Goal: Transaction & Acquisition: Purchase product/service

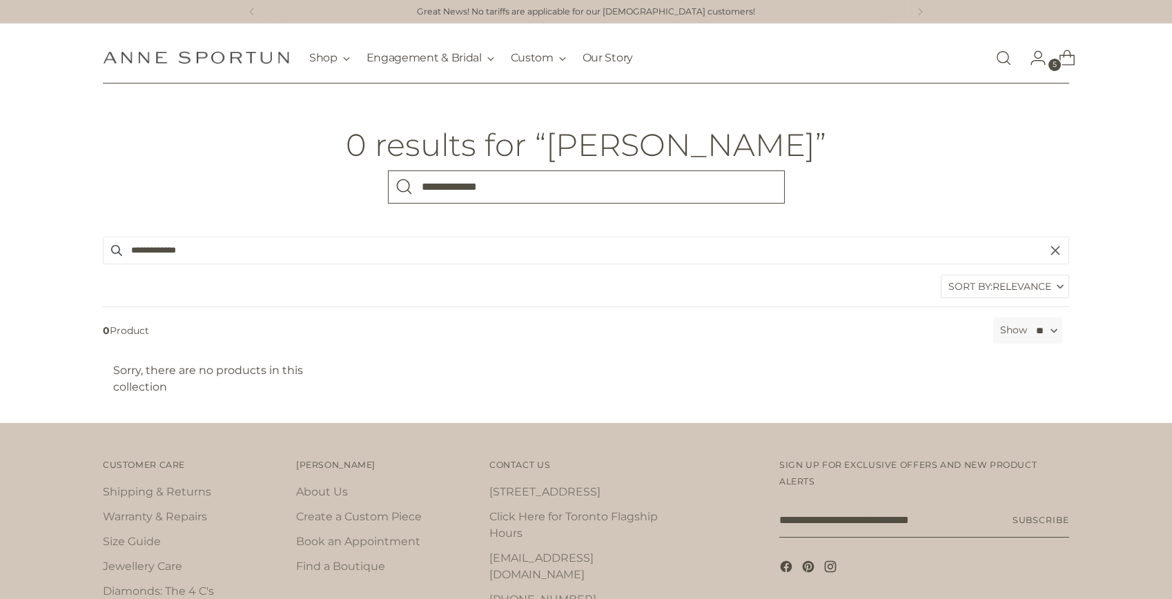
click at [464, 191] on input "**********" at bounding box center [586, 186] width 397 height 33
type input "**********"
click at [388, 170] on button "Search" at bounding box center [404, 186] width 33 height 33
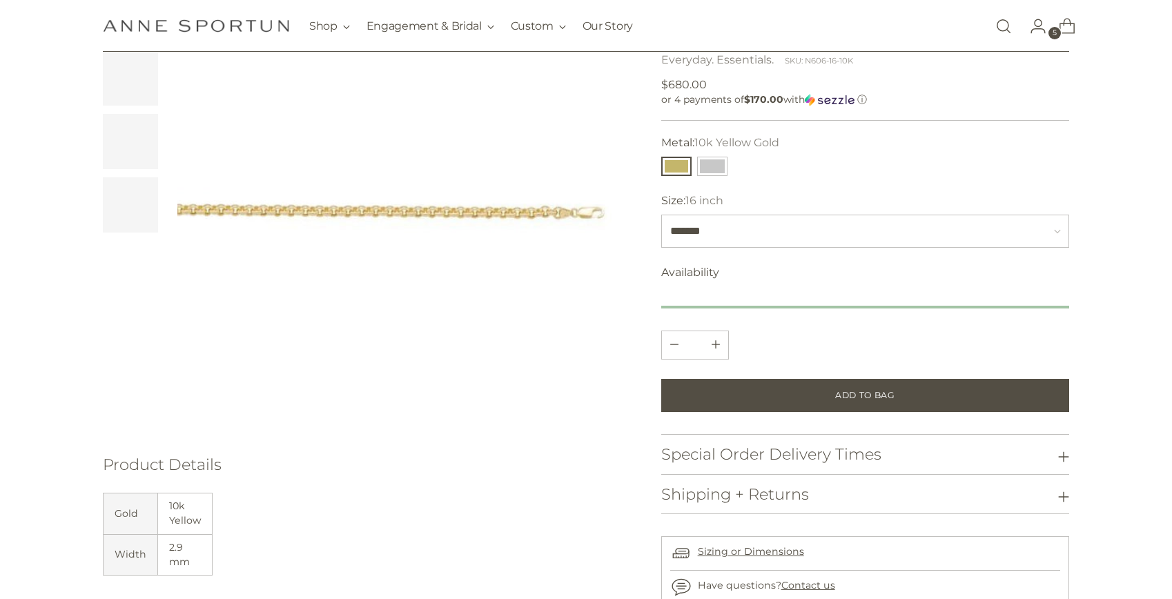
scroll to position [148, 0]
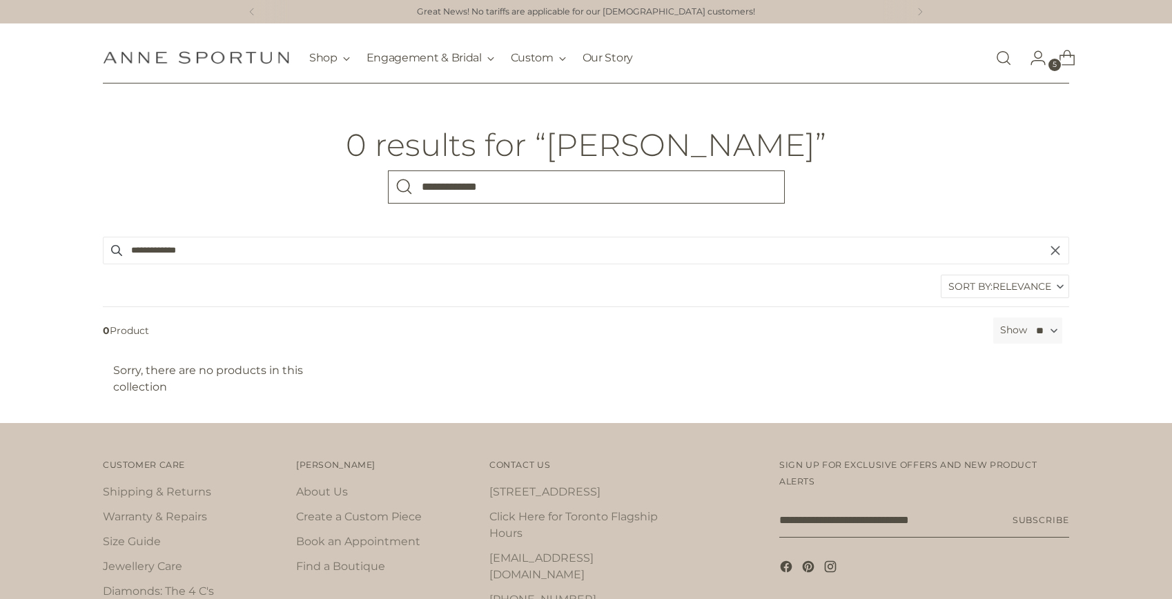
click at [504, 180] on input "**********" at bounding box center [586, 186] width 397 height 33
click at [504, 183] on input "**********" at bounding box center [586, 186] width 397 height 33
type input "*"
type input "******"
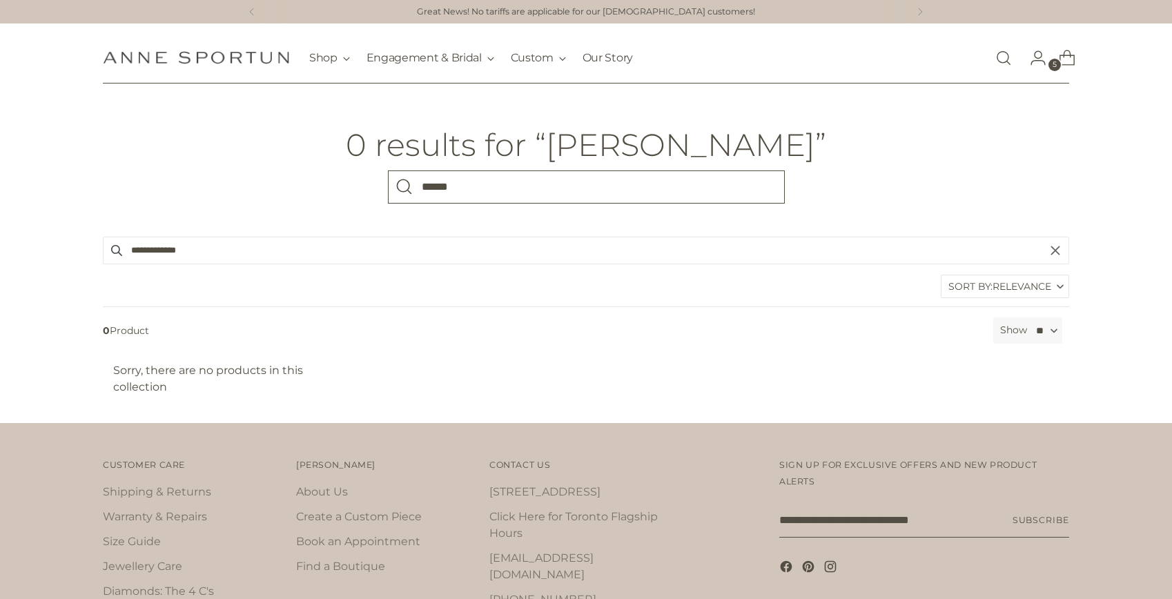
click at [388, 170] on button "Search" at bounding box center [404, 186] width 33 height 33
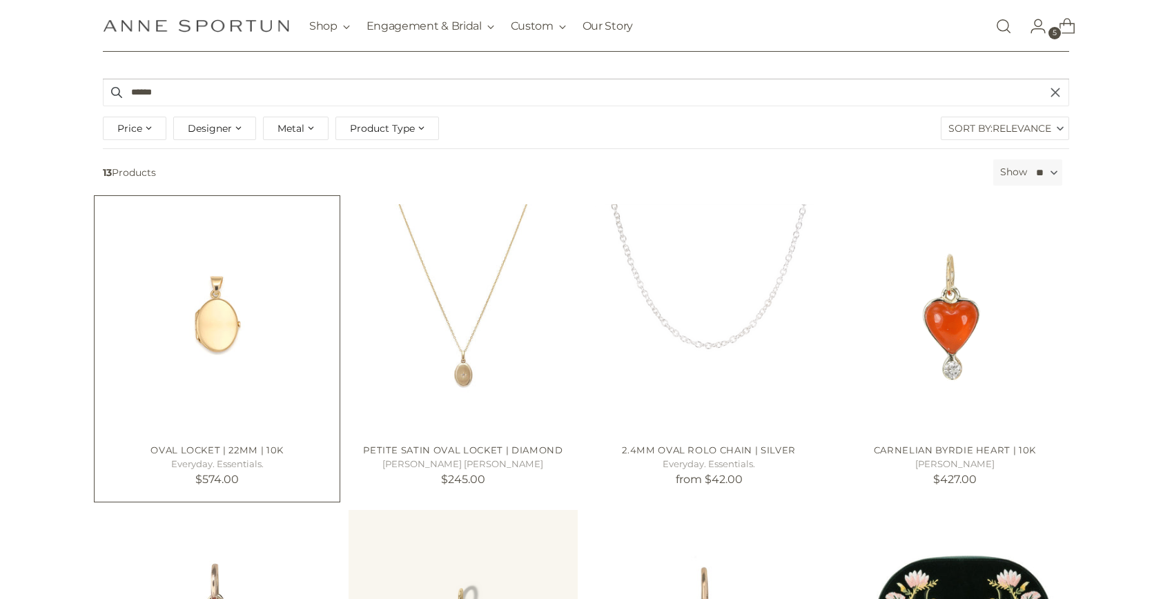
scroll to position [165, 0]
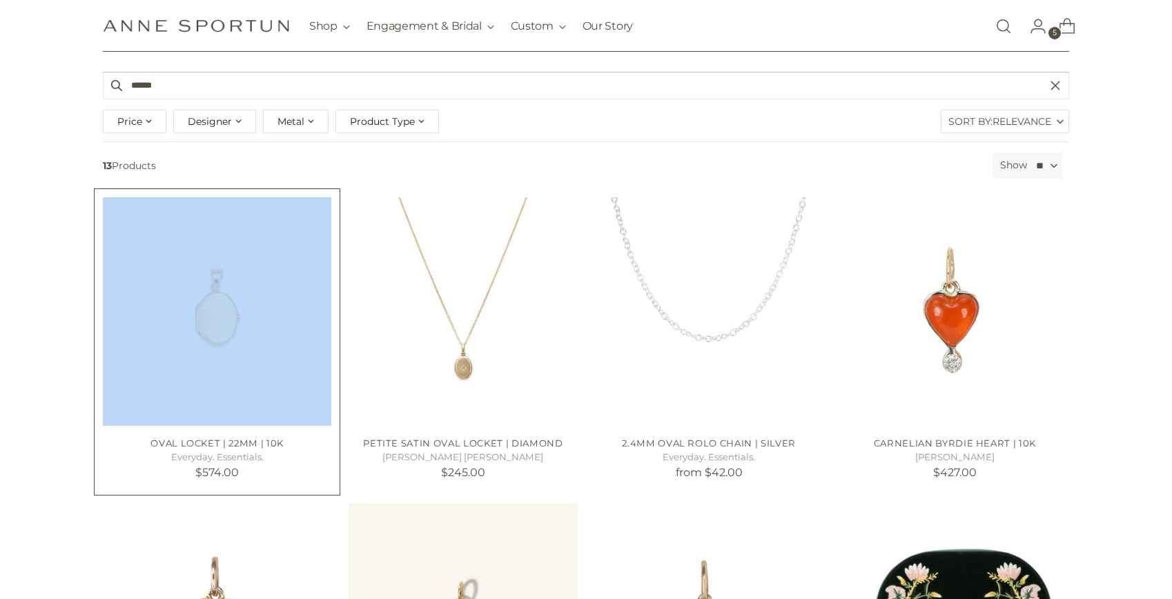
click at [0, 0] on img "Oval Locket | 22mm | 10k" at bounding box center [0, 0] width 0 height 0
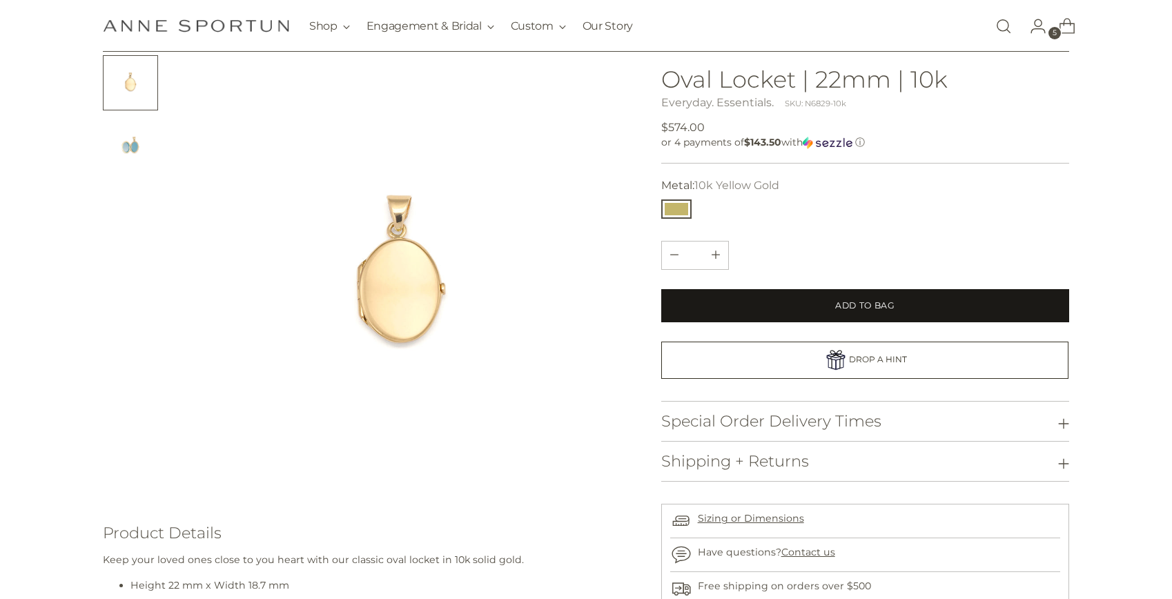
scroll to position [286, 0]
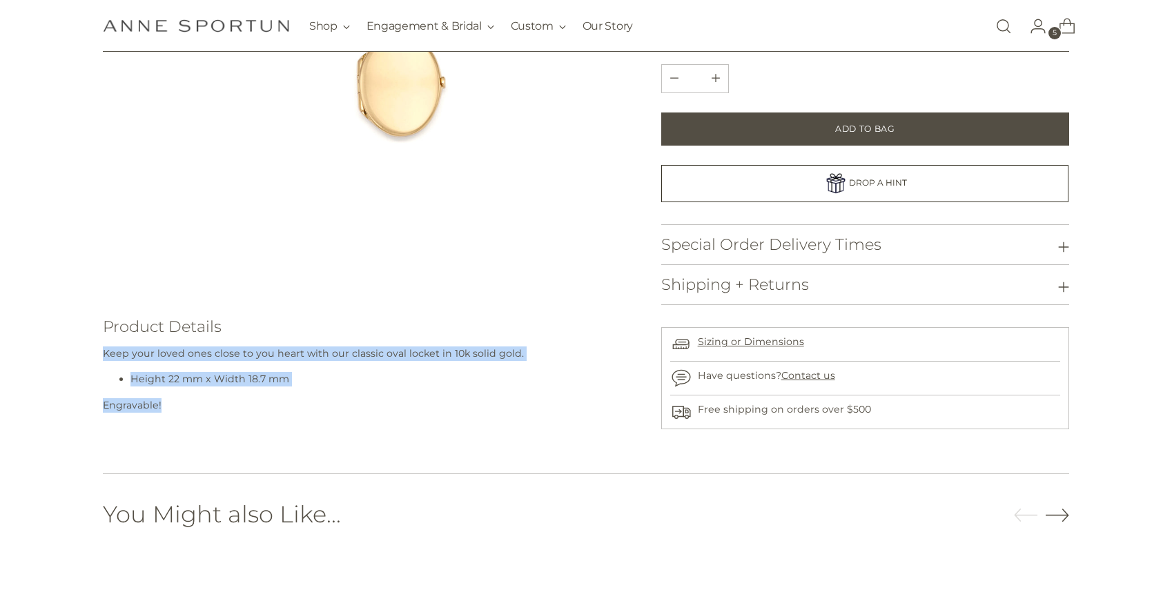
drag, startPoint x: 638, startPoint y: 342, endPoint x: 634, endPoint y: 424, distance: 82.2
click at [634, 423] on div at bounding box center [586, 139] width 966 height 580
click at [634, 424] on div at bounding box center [586, 139] width 966 height 580
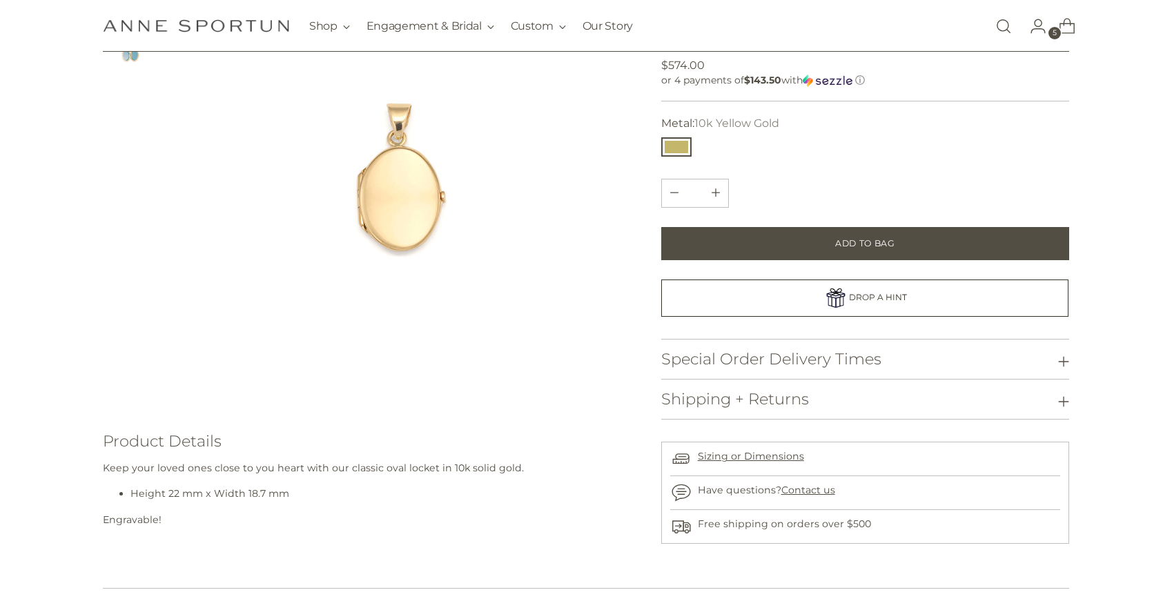
scroll to position [0, 0]
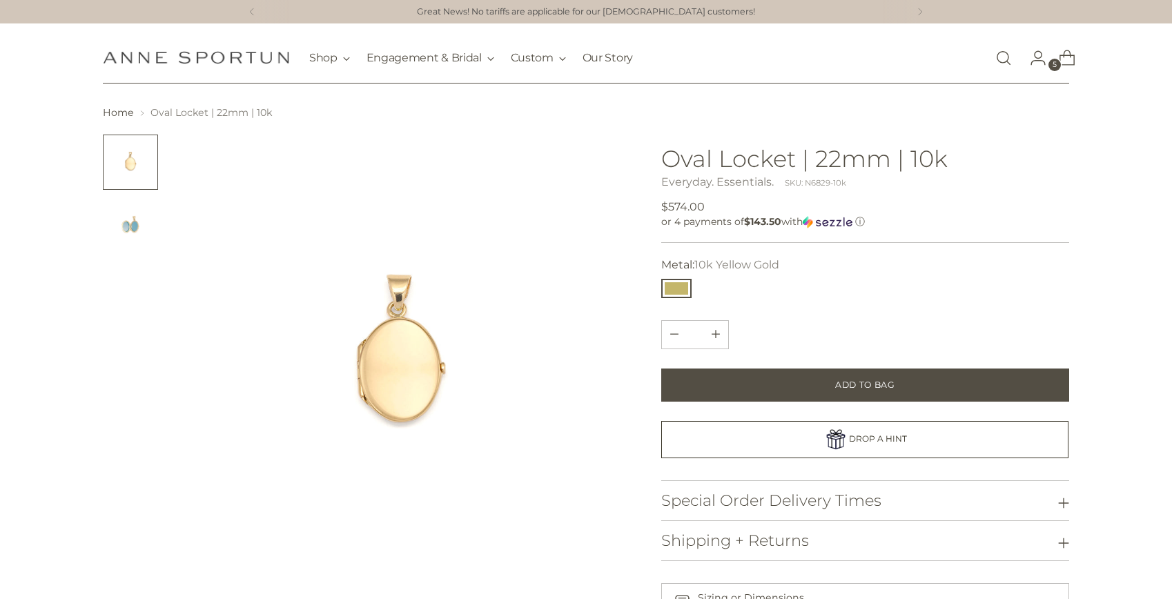
click at [1014, 61] on link "Open search modal" at bounding box center [1004, 58] width 28 height 28
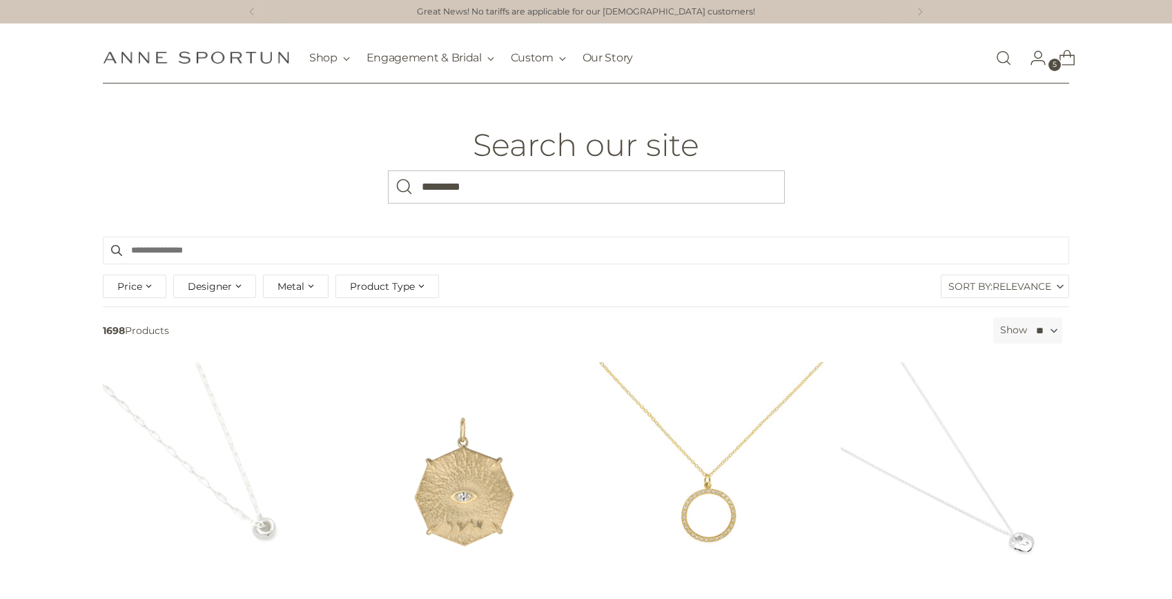
type input "*********"
click at [388, 170] on button "Search" at bounding box center [404, 186] width 33 height 33
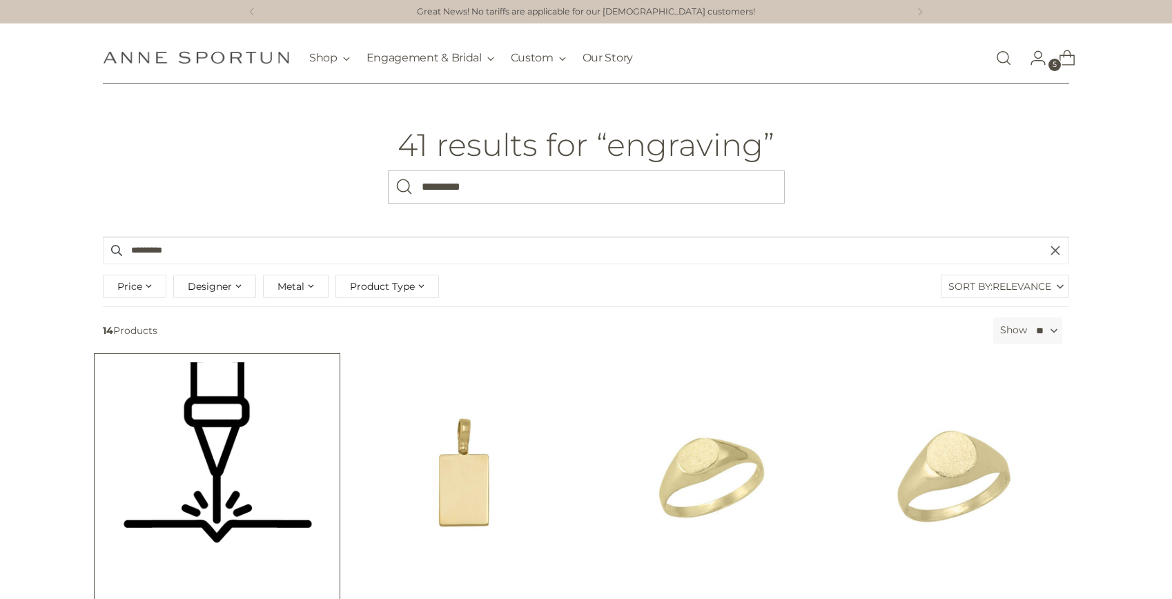
click at [0, 0] on img "ENGRAVING - LASER" at bounding box center [0, 0] width 0 height 0
click at [0, 0] on img "Rectangle Tag Charm | 19mm | 10k" at bounding box center [0, 0] width 0 height 0
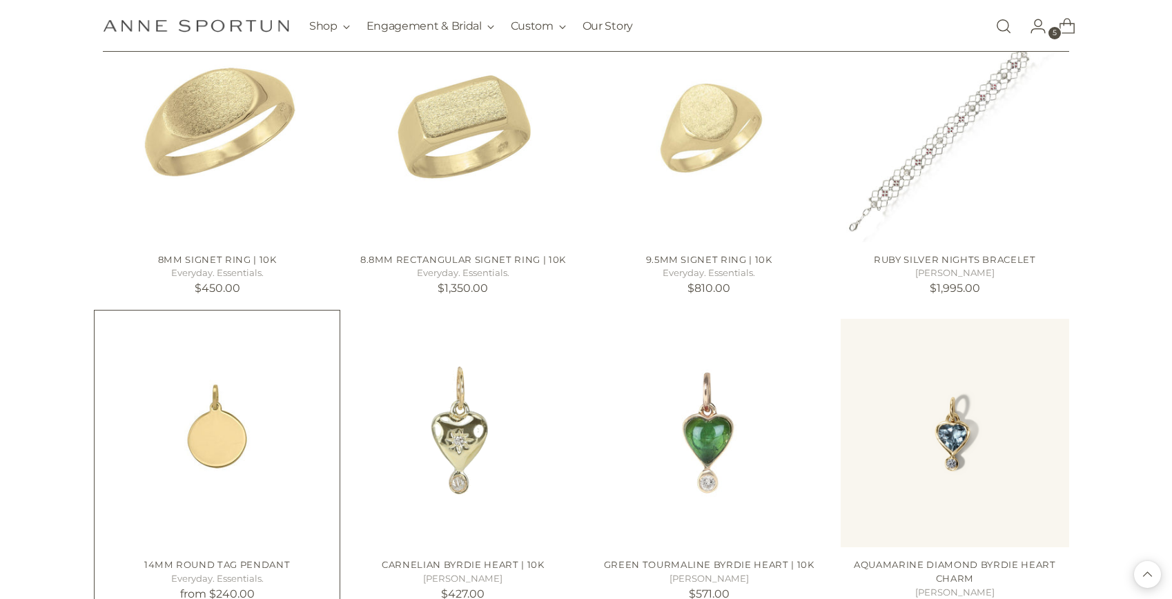
click at [0, 0] on img "14mm Round Tag Pendant" at bounding box center [0, 0] width 0 height 0
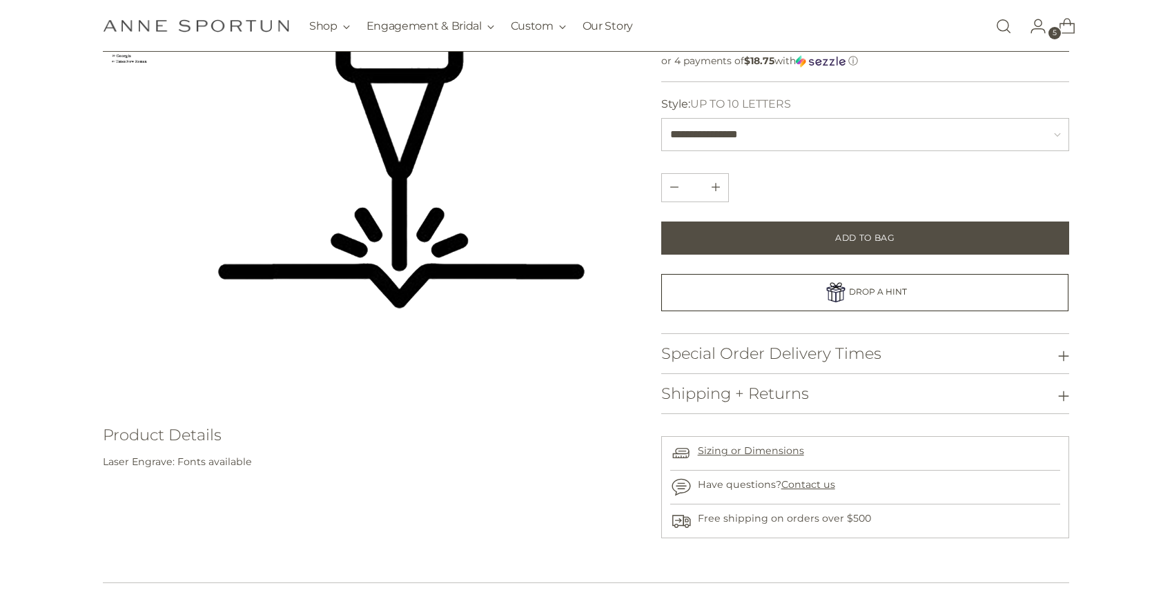
scroll to position [231, 0]
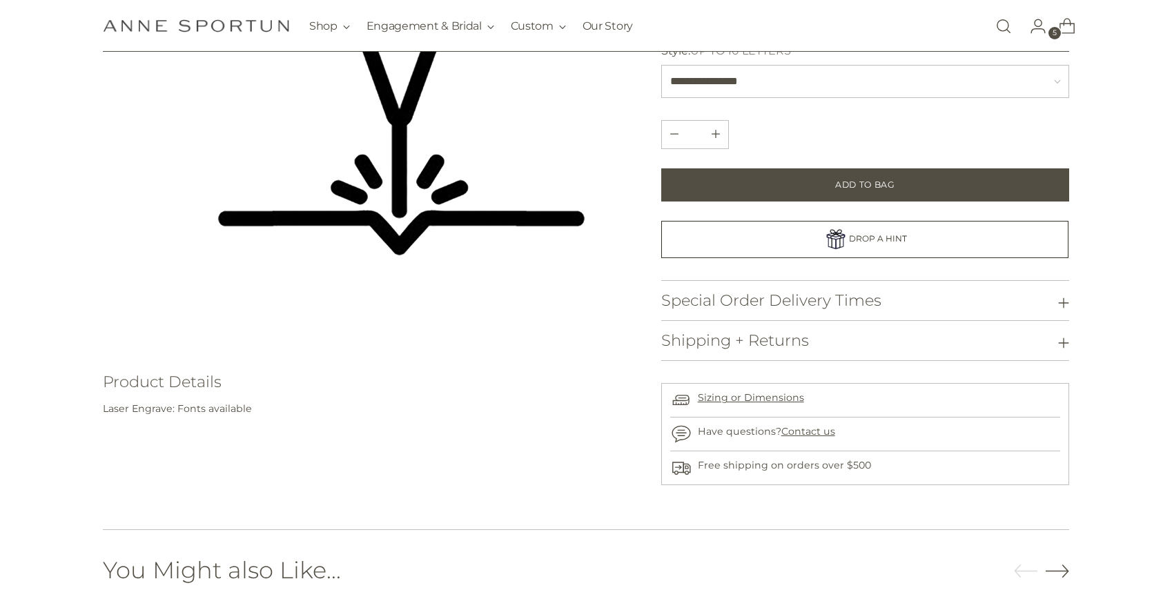
click at [750, 294] on h3 "Special Order Delivery Times" at bounding box center [771, 300] width 220 height 17
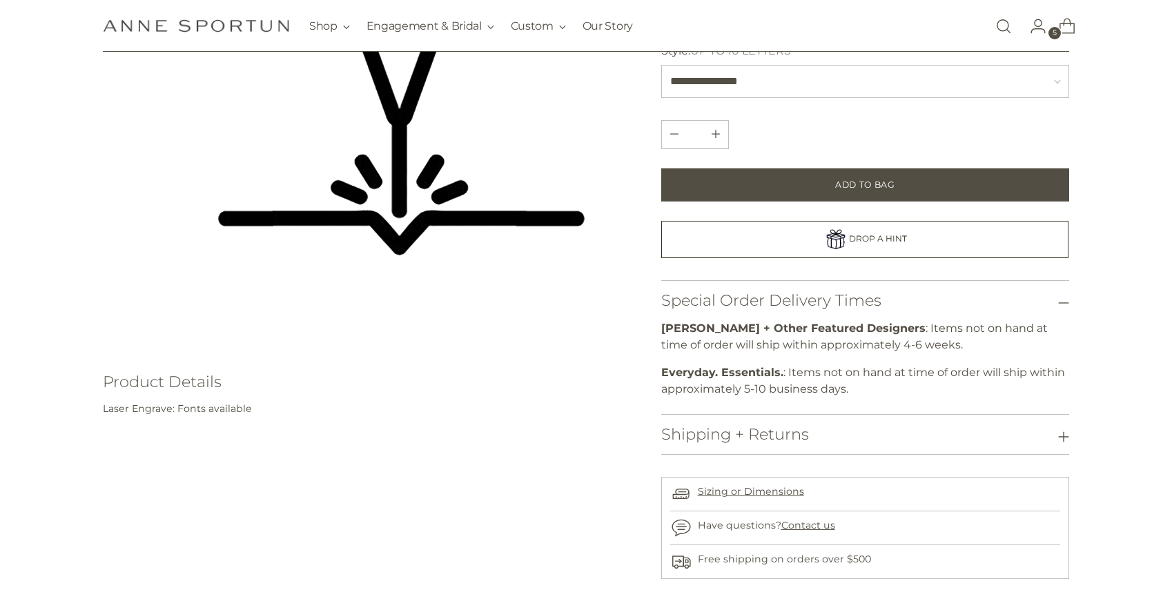
scroll to position [0, 0]
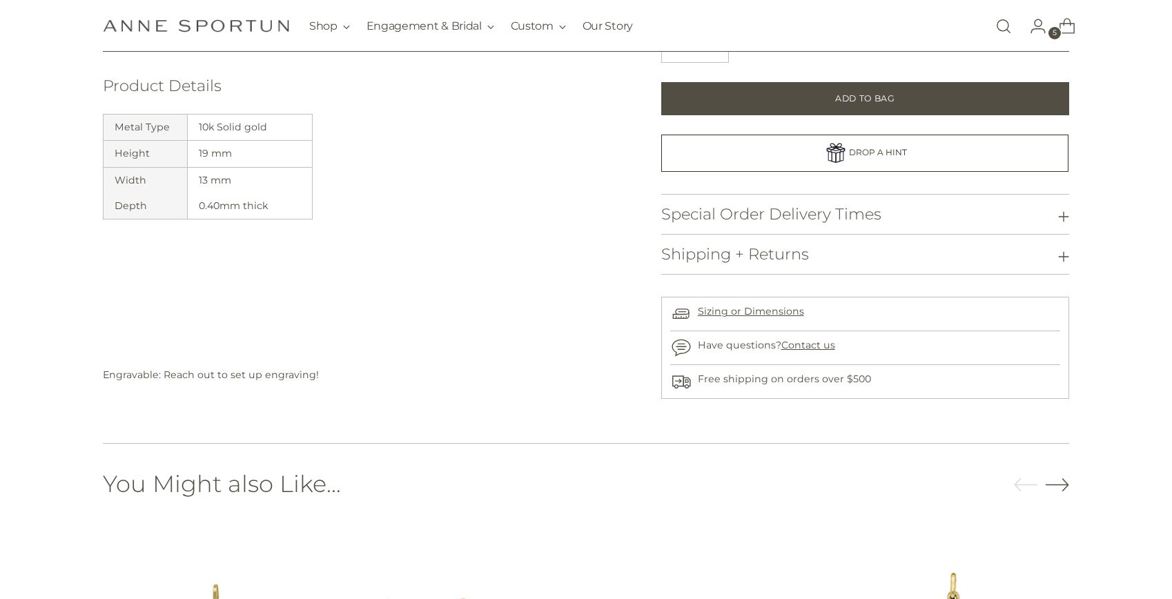
scroll to position [551, 0]
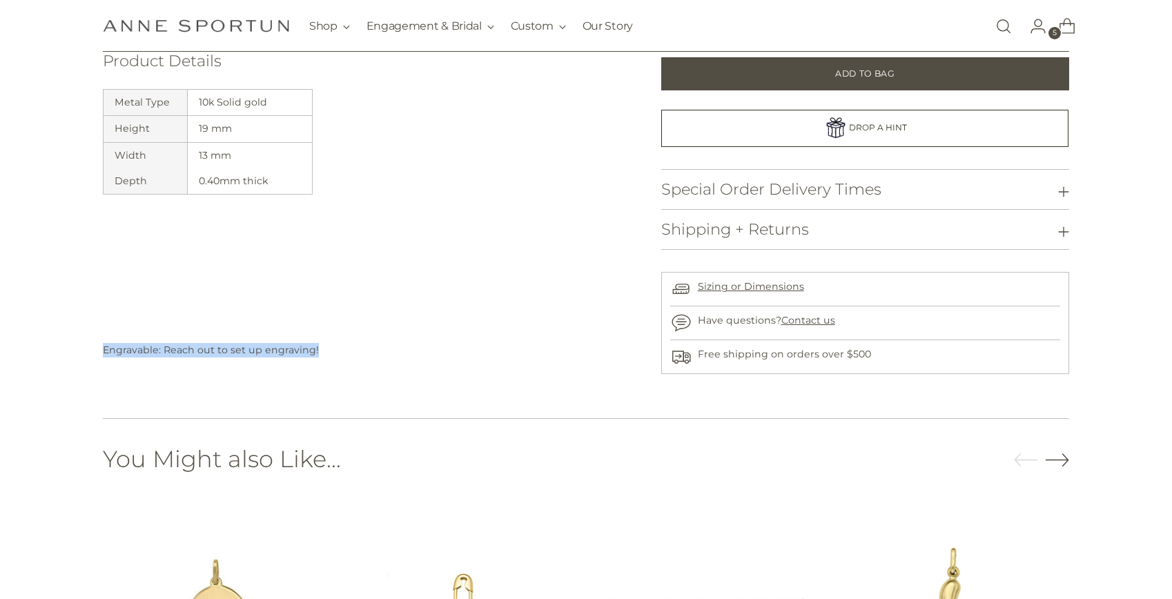
drag, startPoint x: 214, startPoint y: 323, endPoint x: 335, endPoint y: 369, distance: 130.0
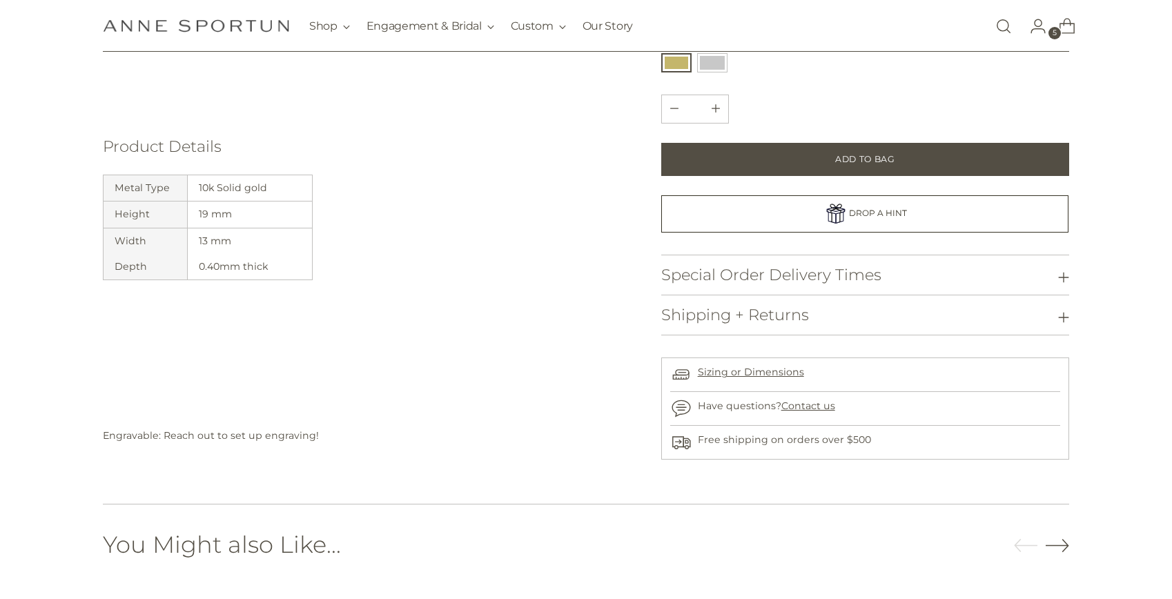
scroll to position [531, 0]
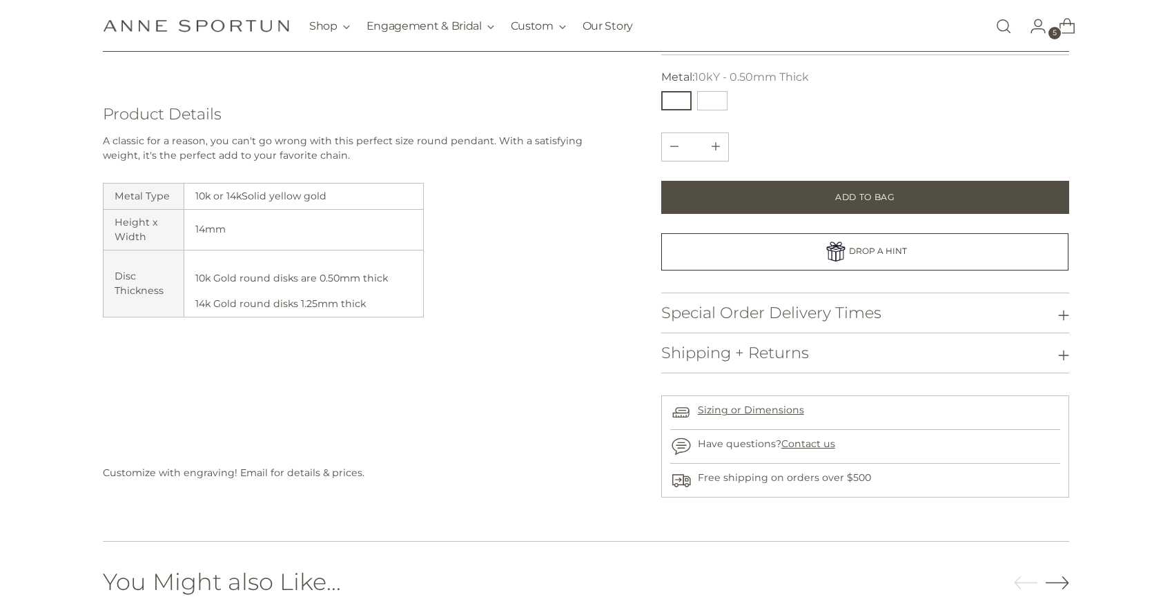
scroll to position [497, 0]
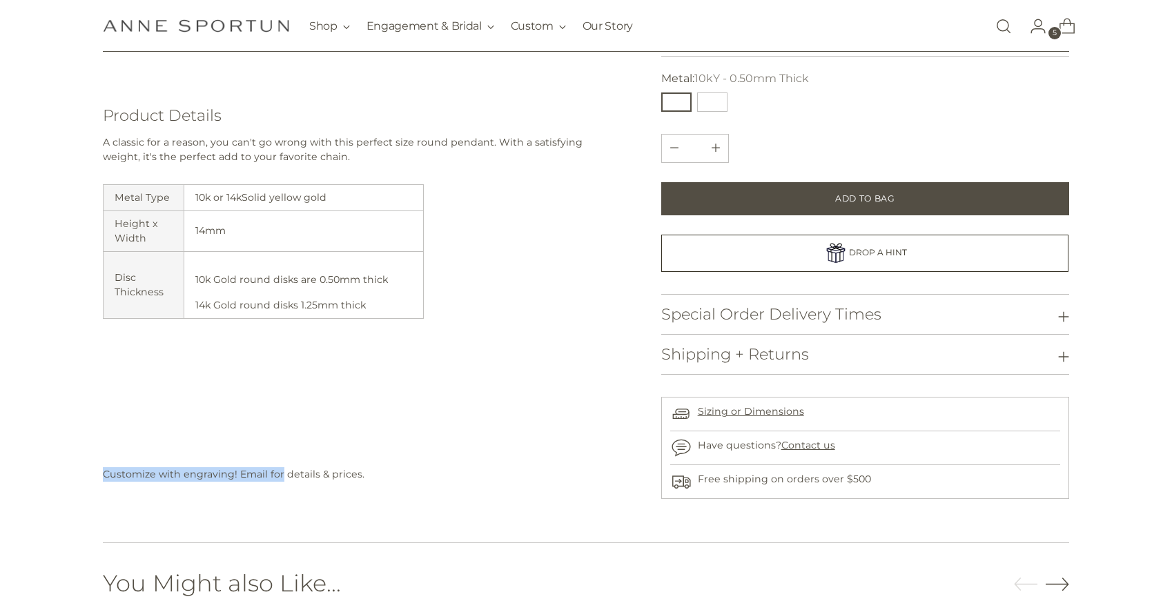
drag, startPoint x: 220, startPoint y: 454, endPoint x: 308, endPoint y: 478, distance: 91.4
click at [308, 478] on div "A classic for a reason, you can't go wrong with this perfect size round pendant…" at bounding box center [363, 308] width 520 height 346
click at [308, 478] on p "Customize with engraving! Email for details & prices." at bounding box center [363, 474] width 520 height 14
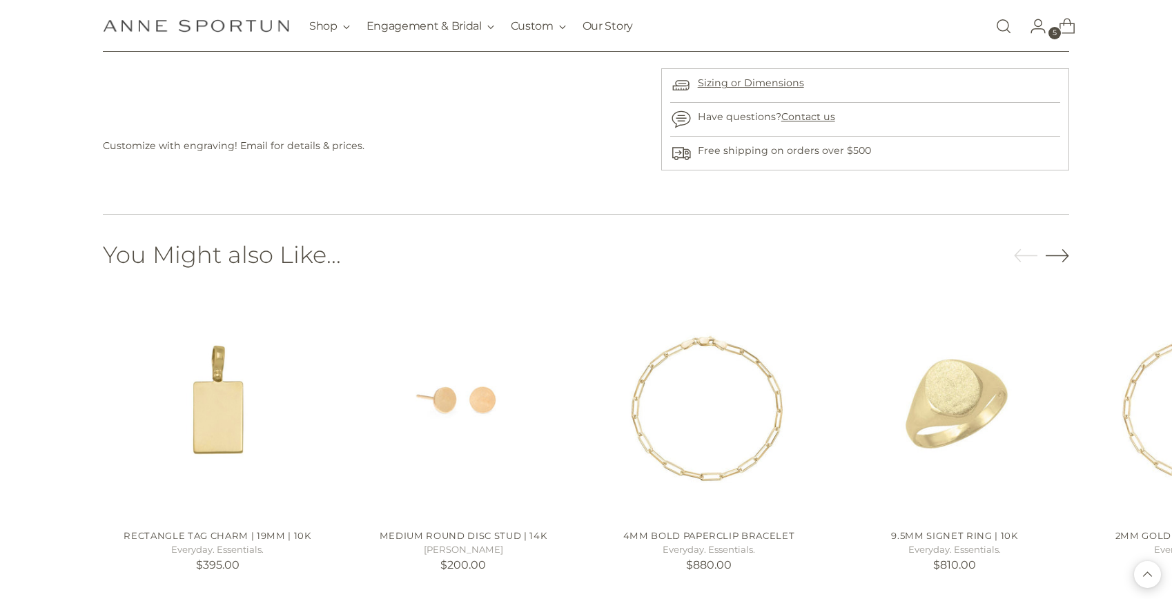
scroll to position [833, 0]
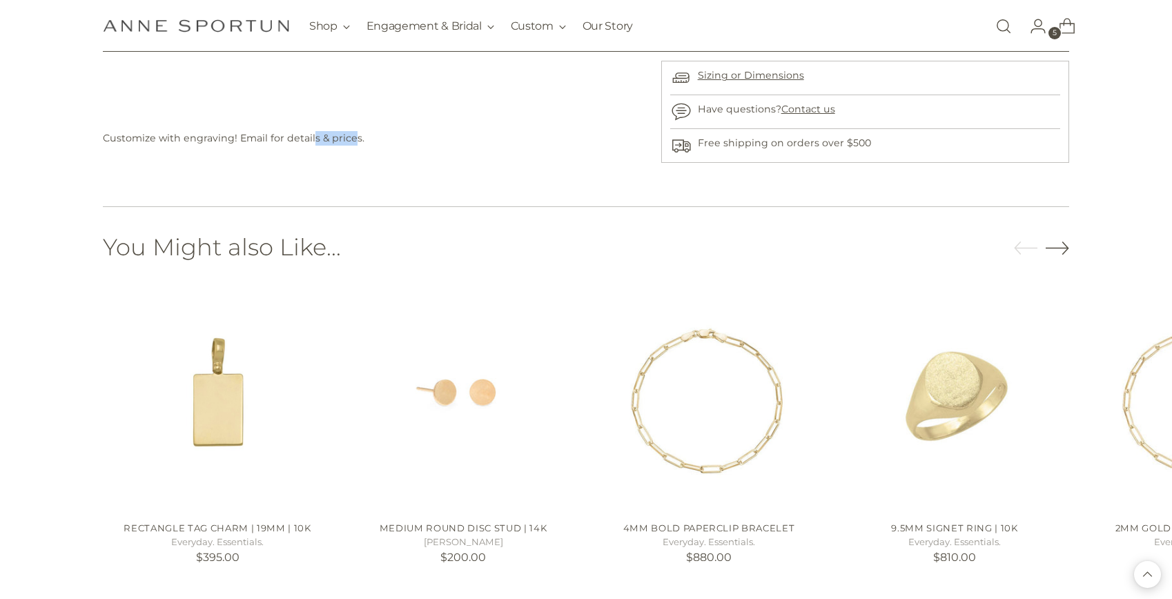
drag, startPoint x: 309, startPoint y: 143, endPoint x: 462, endPoint y: 147, distance: 153.3
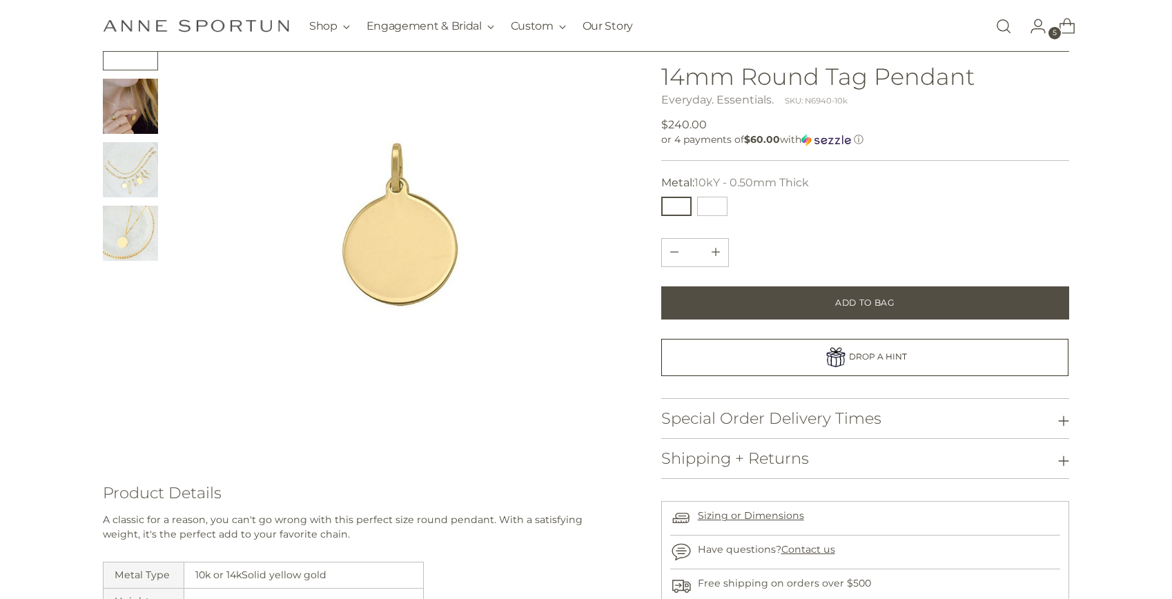
scroll to position [0, 0]
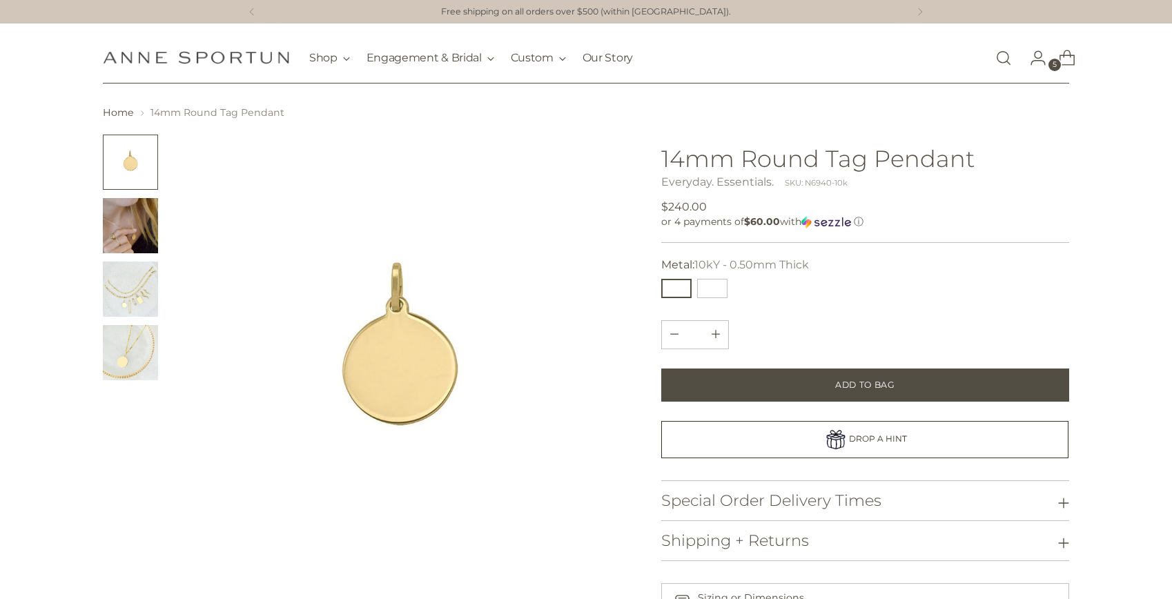
click at [117, 232] on img "Change image to image 2" at bounding box center [130, 225] width 55 height 55
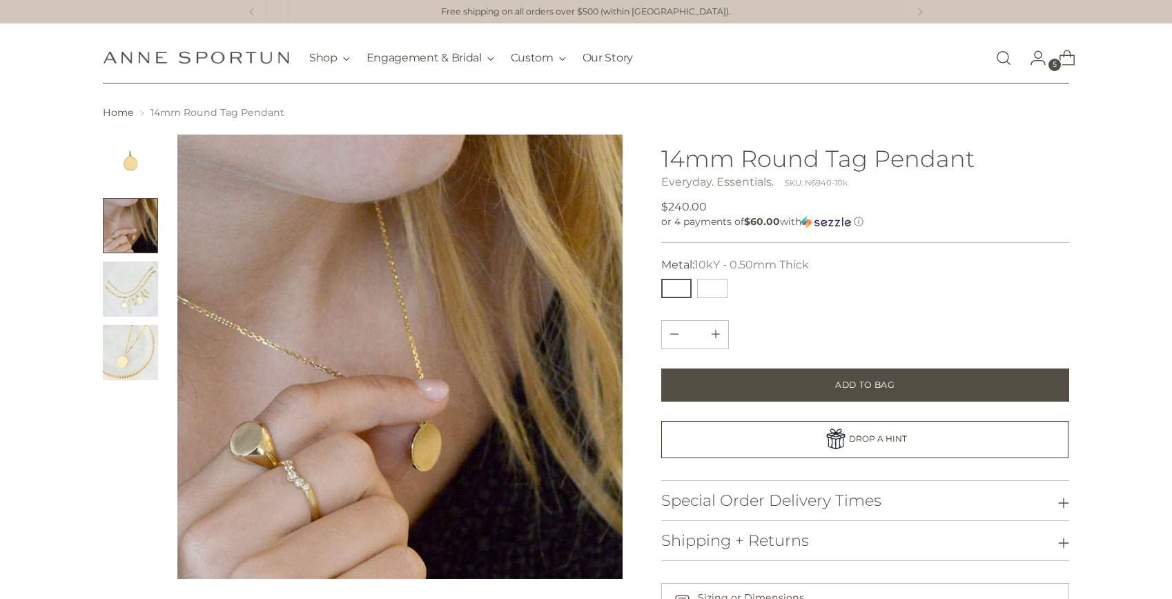
click at [129, 295] on img "Change image to image 3" at bounding box center [130, 289] width 55 height 55
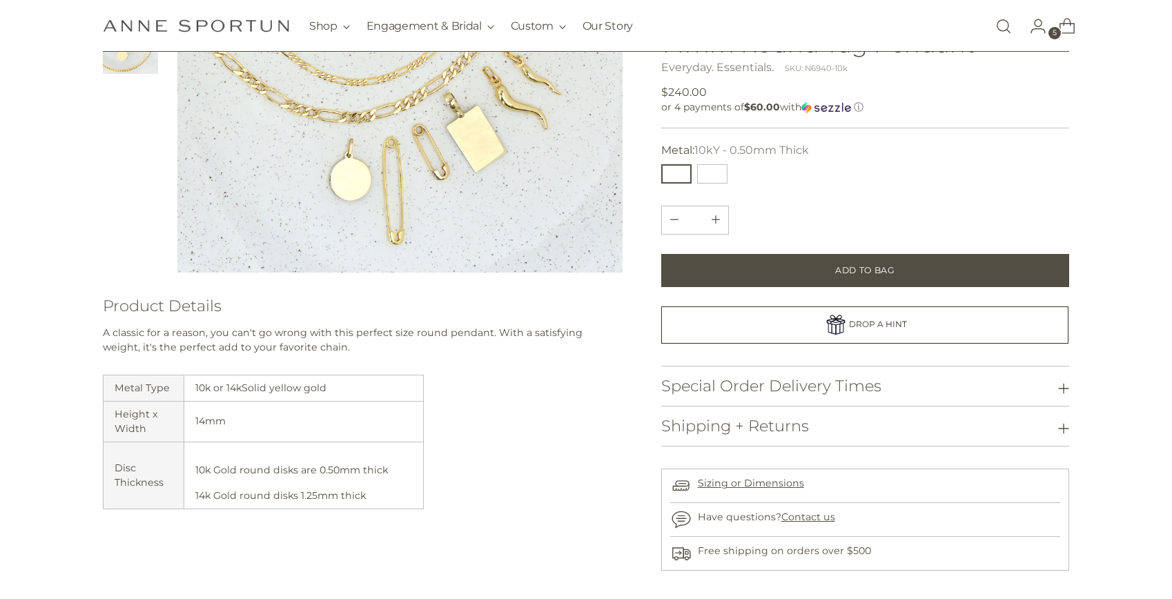
scroll to position [313, 0]
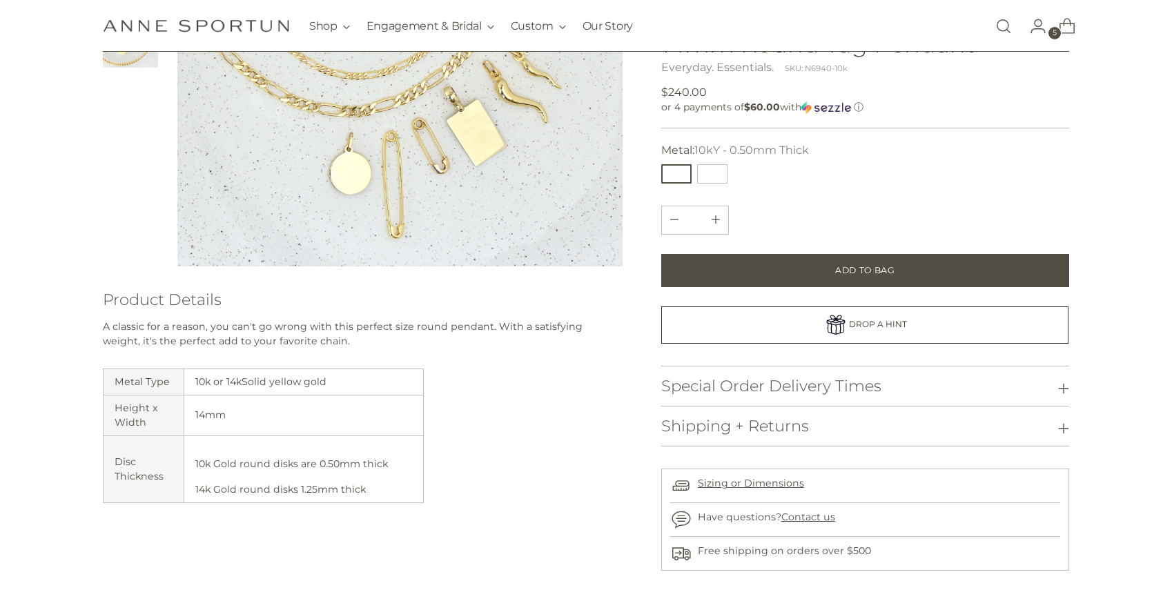
drag, startPoint x: 226, startPoint y: 320, endPoint x: 311, endPoint y: 351, distance: 91.3
click at [311, 351] on div "A classic for a reason, you can't go wrong with this perfect size round pendant…" at bounding box center [363, 493] width 520 height 346
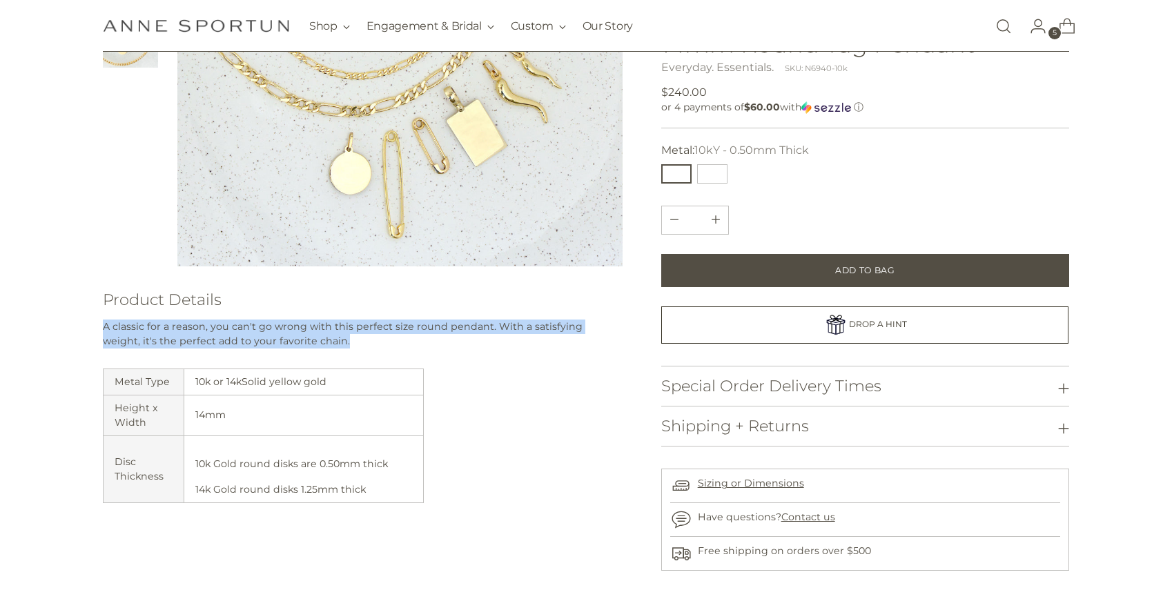
drag, startPoint x: 359, startPoint y: 338, endPoint x: 378, endPoint y: 309, distance: 34.8
click at [378, 309] on div "Product Details A classic for a reason, you can't go wrong with this perfect si…" at bounding box center [363, 478] width 520 height 375
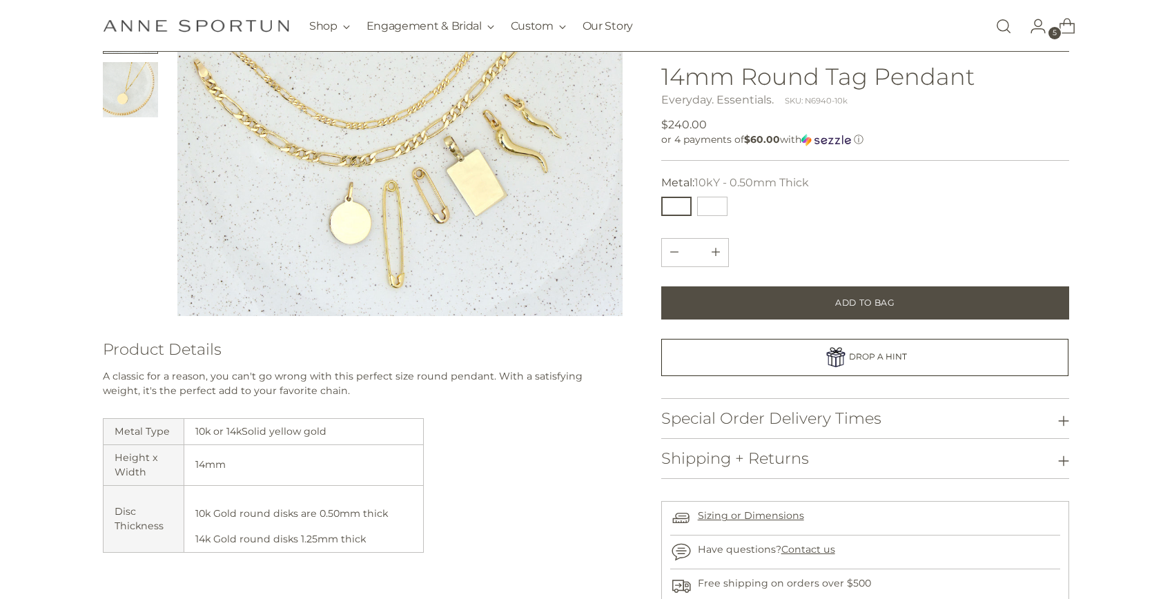
scroll to position [150, 0]
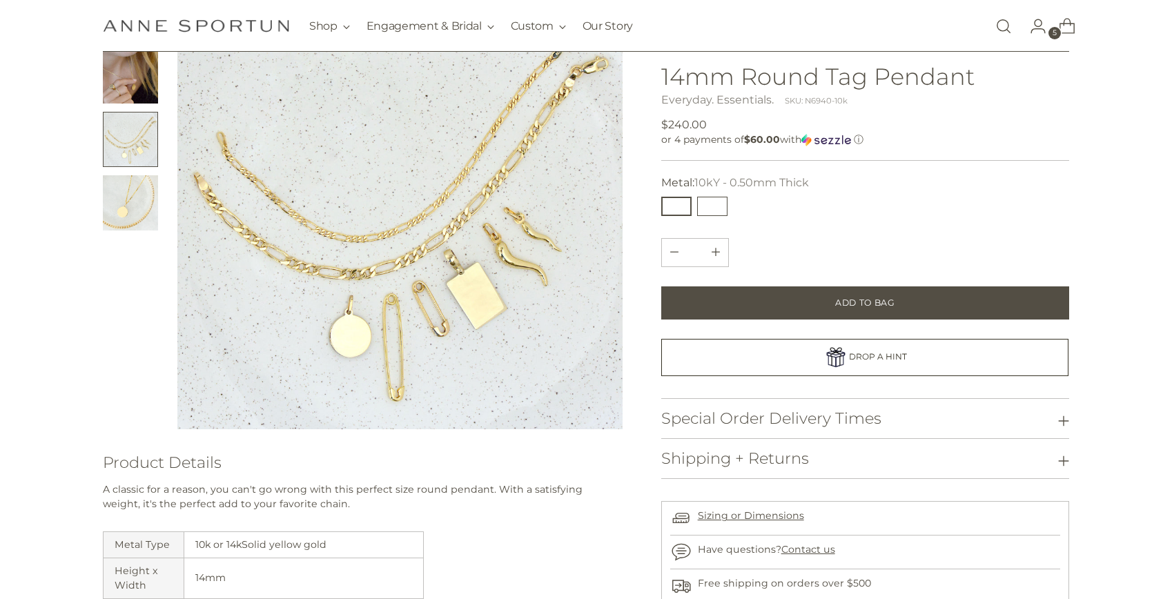
click at [715, 209] on button "14kY - 1.25mm Thick" at bounding box center [712, 206] width 30 height 19
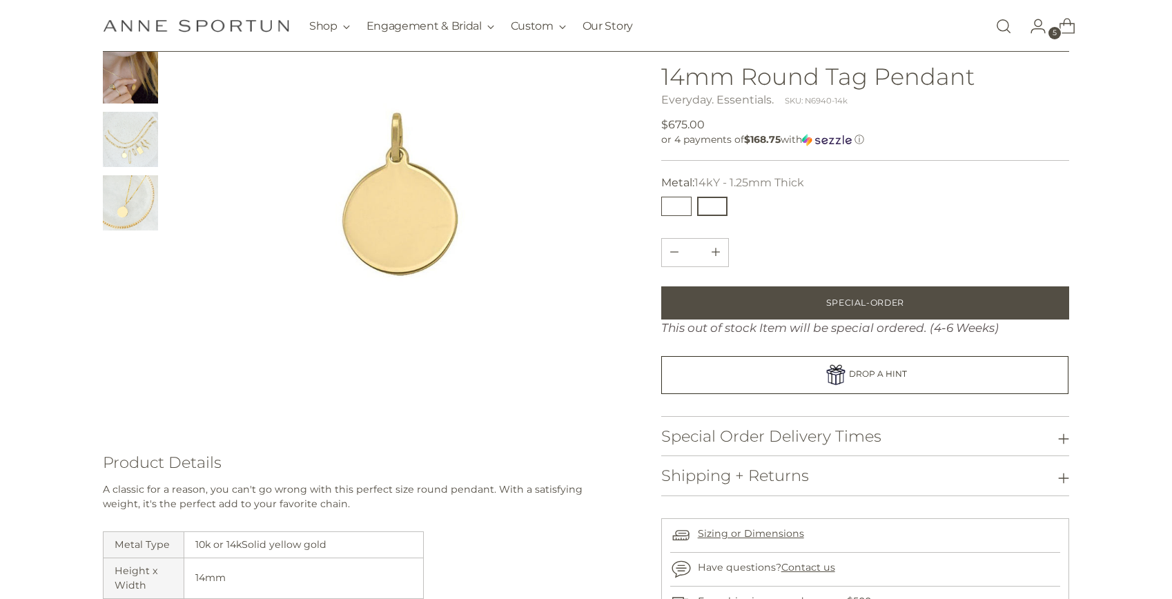
click at [688, 213] on button "10kY - 0.50mm Thick" at bounding box center [676, 206] width 30 height 19
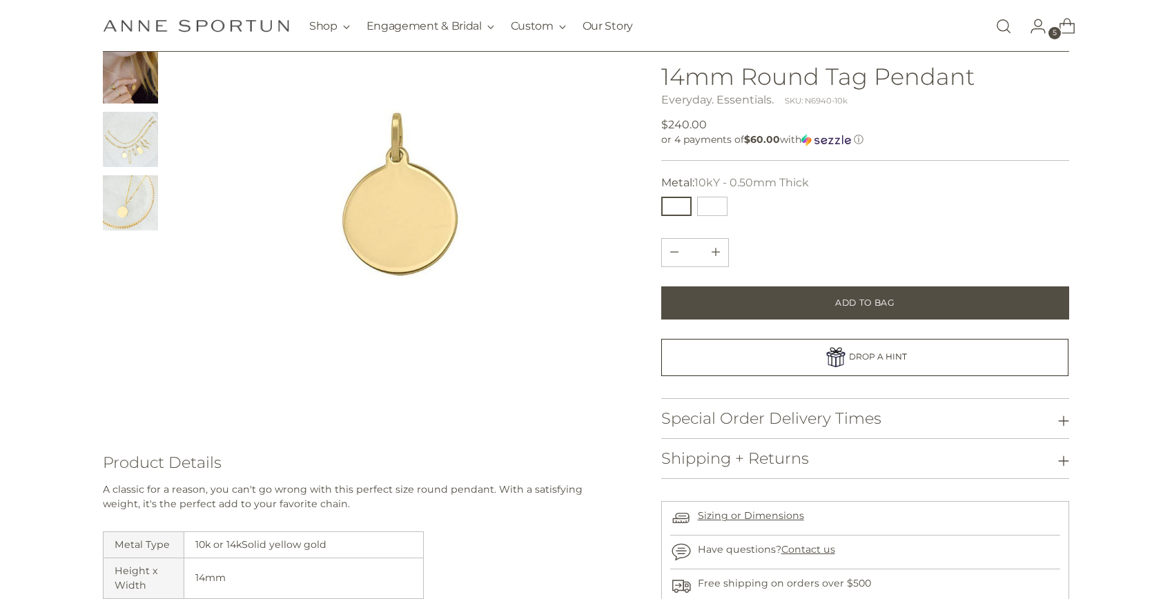
click at [699, 197] on div "**********" at bounding box center [694, 206] width 72 height 25
click at [703, 199] on button "14kY - 1.25mm Thick" at bounding box center [712, 206] width 30 height 19
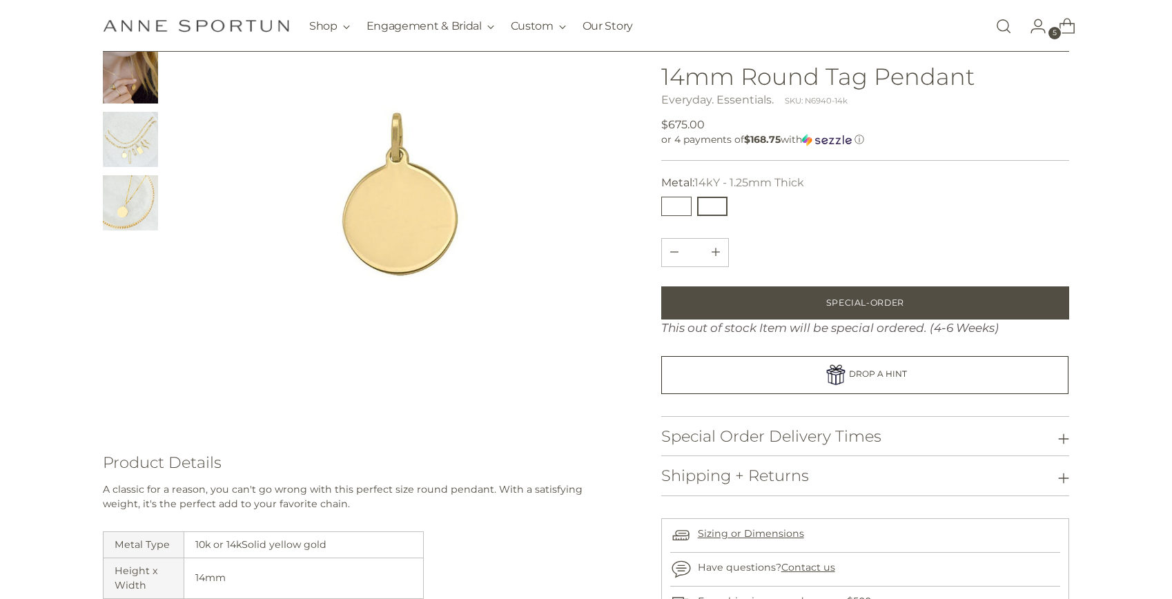
click at [689, 205] on button "10kY - 0.50mm Thick" at bounding box center [676, 206] width 30 height 19
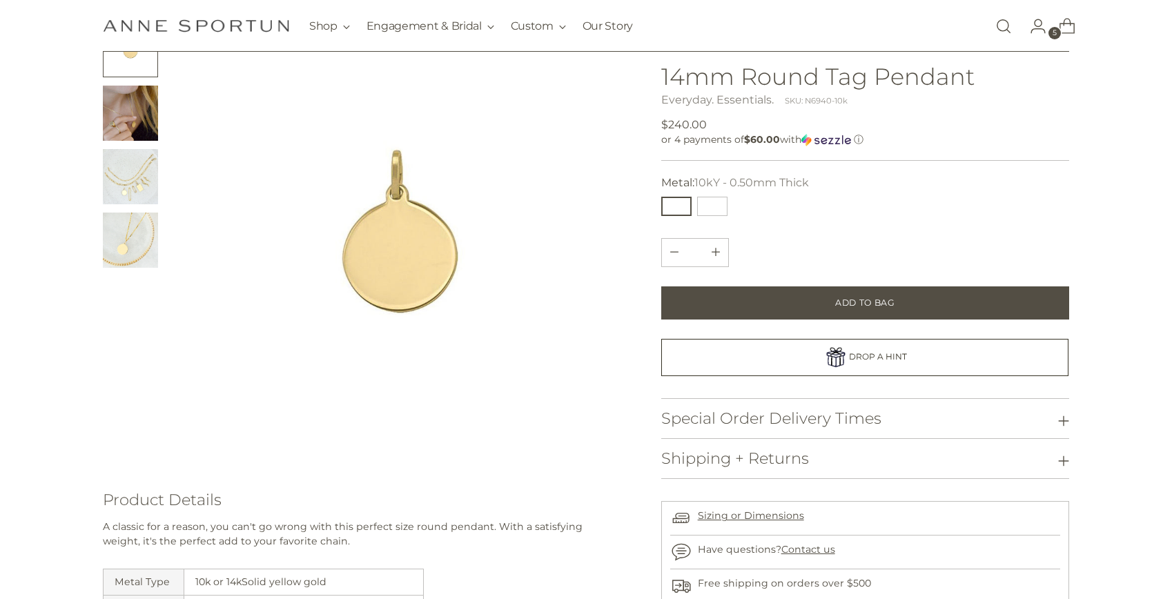
scroll to position [110, 0]
click at [160, 139] on div at bounding box center [363, 247] width 520 height 445
click at [139, 139] on img "Change image to image 2" at bounding box center [130, 115] width 55 height 55
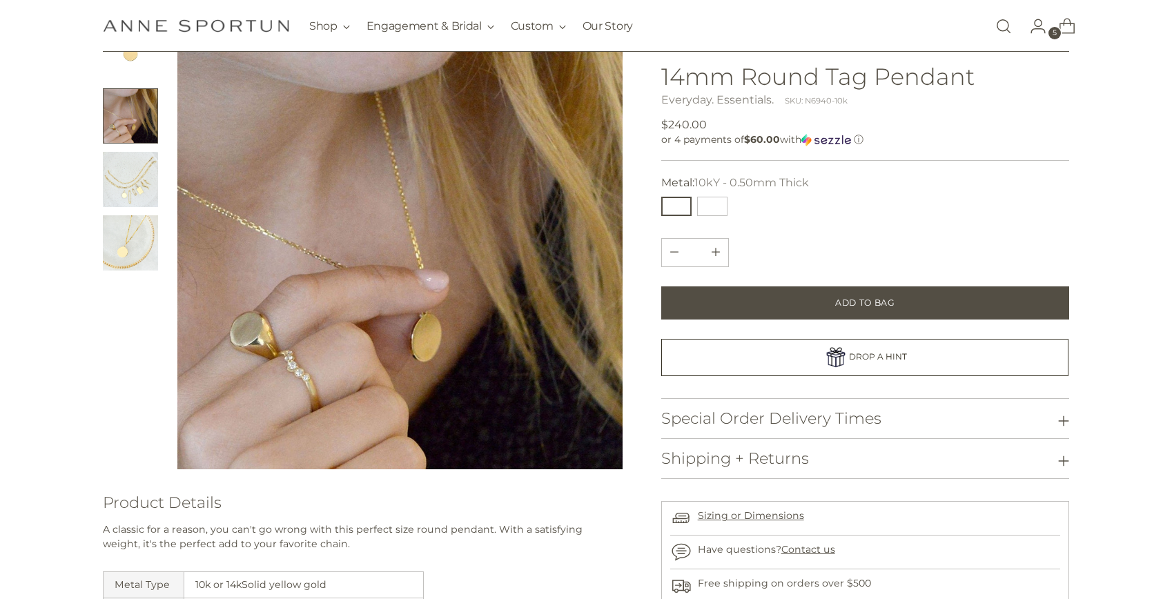
click at [155, 66] on img "Change image to image 1" at bounding box center [130, 52] width 55 height 55
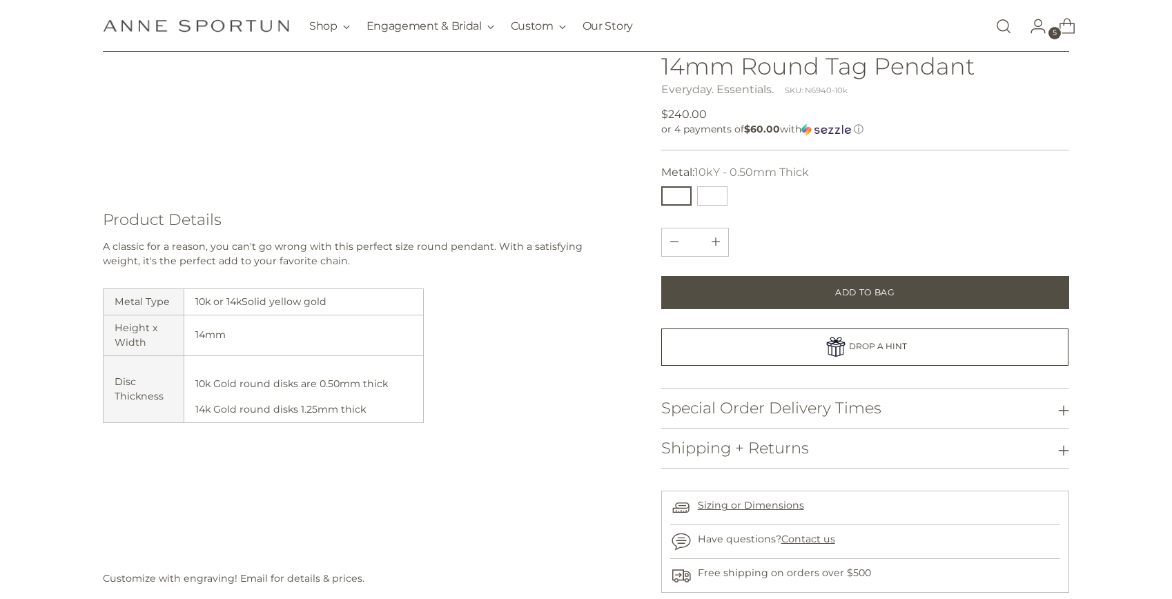
scroll to position [61, 0]
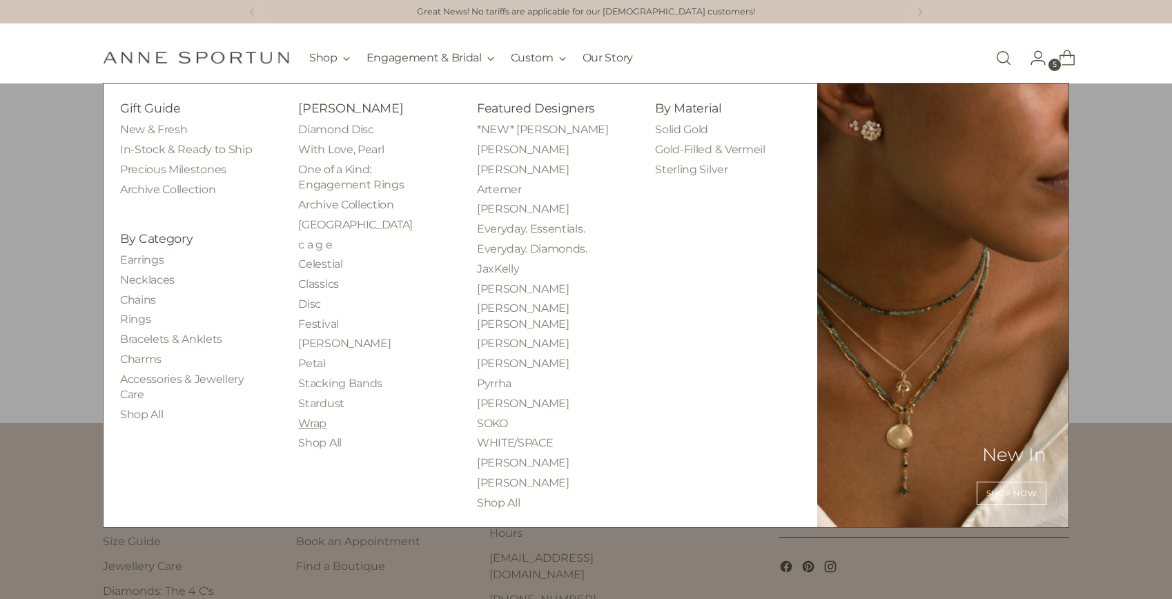
click at [309, 424] on link "Wrap" at bounding box center [312, 423] width 28 height 13
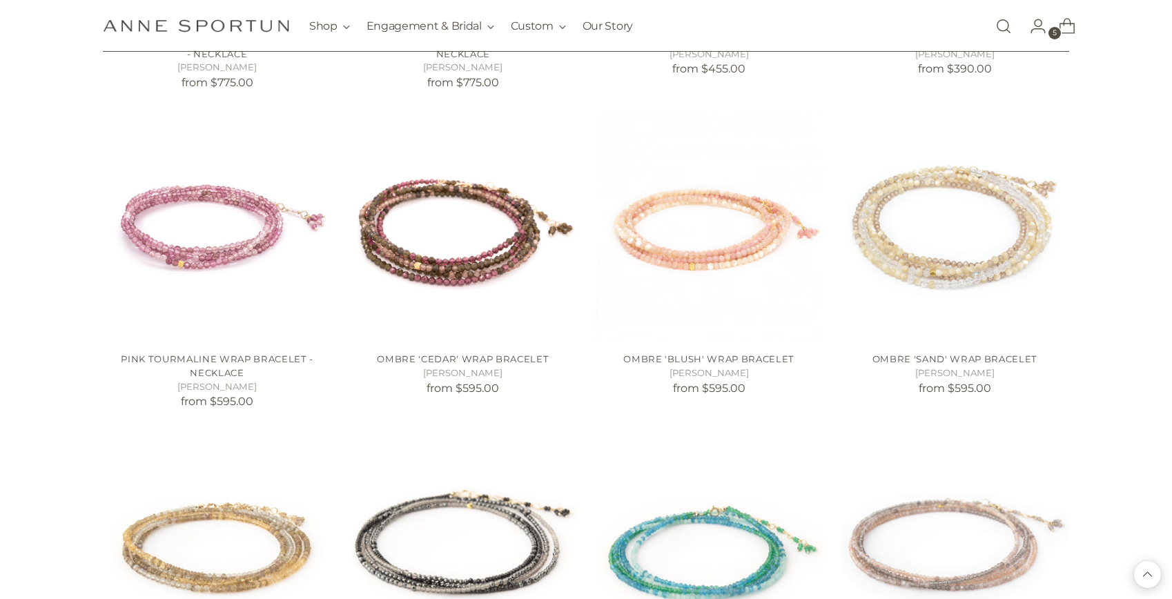
scroll to position [859, 0]
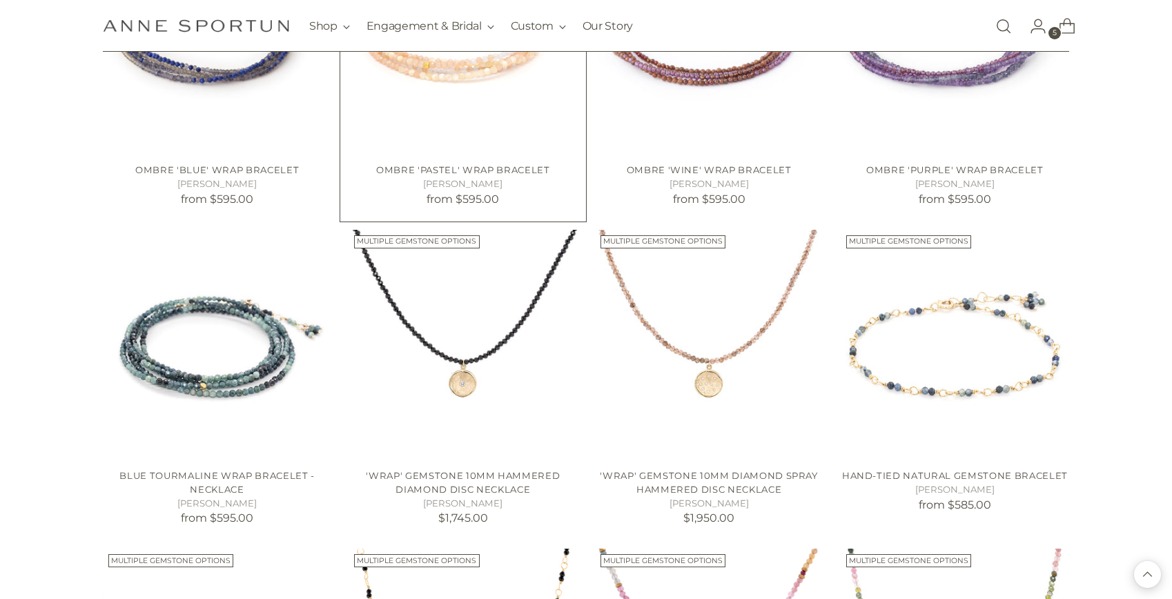
scroll to position [1683, 0]
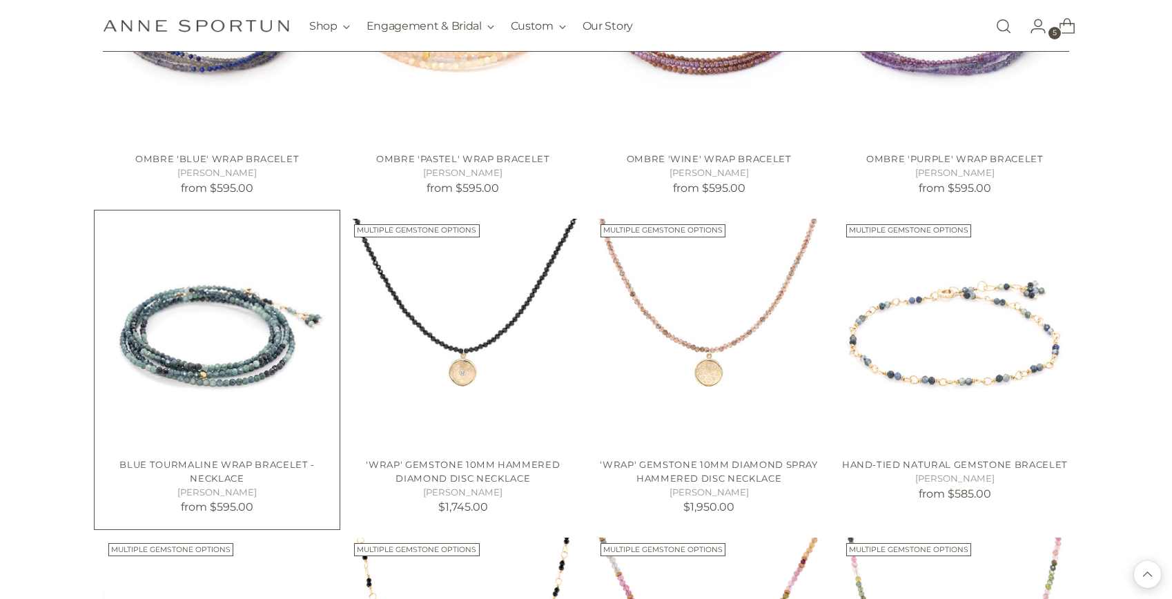
click at [0, 0] on img "Blue Tourmaline Wrap Bracelet - Necklace" at bounding box center [0, 0] width 0 height 0
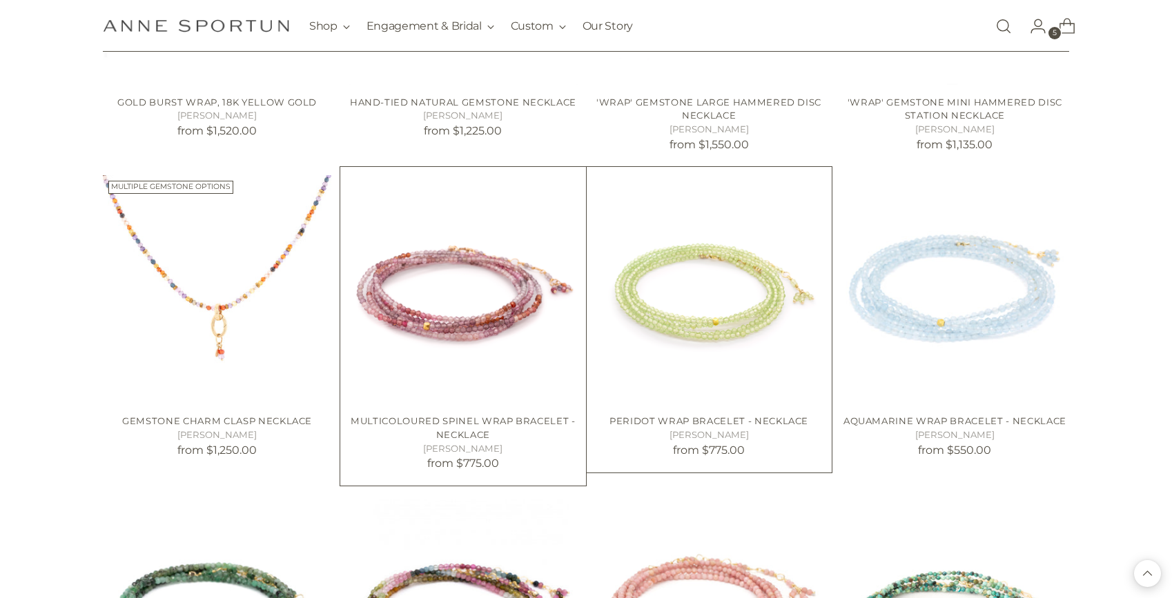
scroll to position [2447, 0]
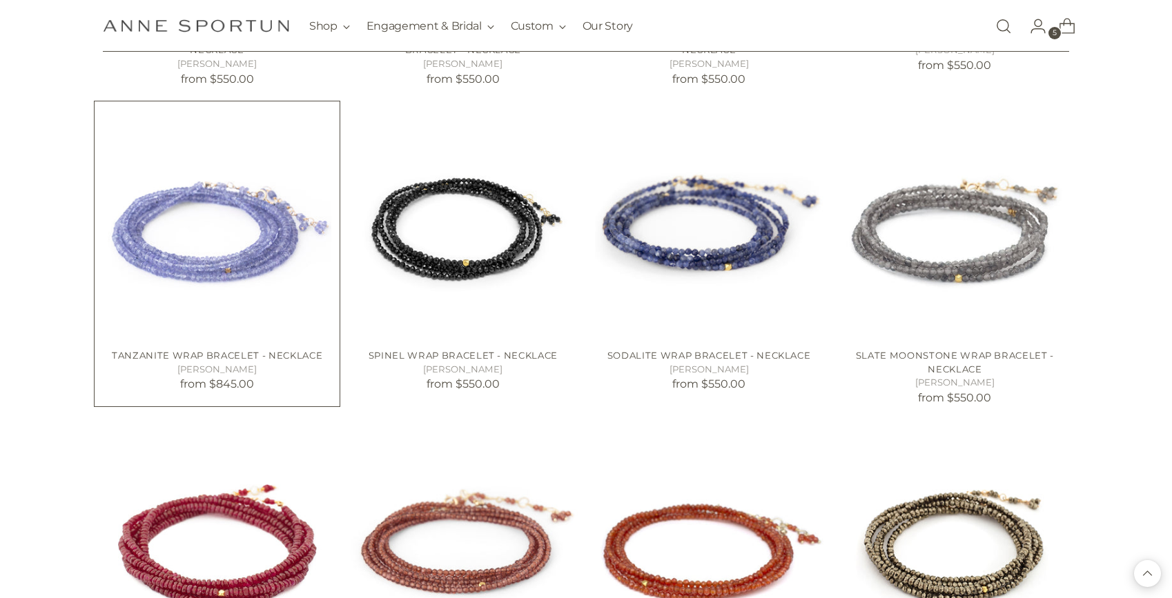
scroll to position [3068, 0]
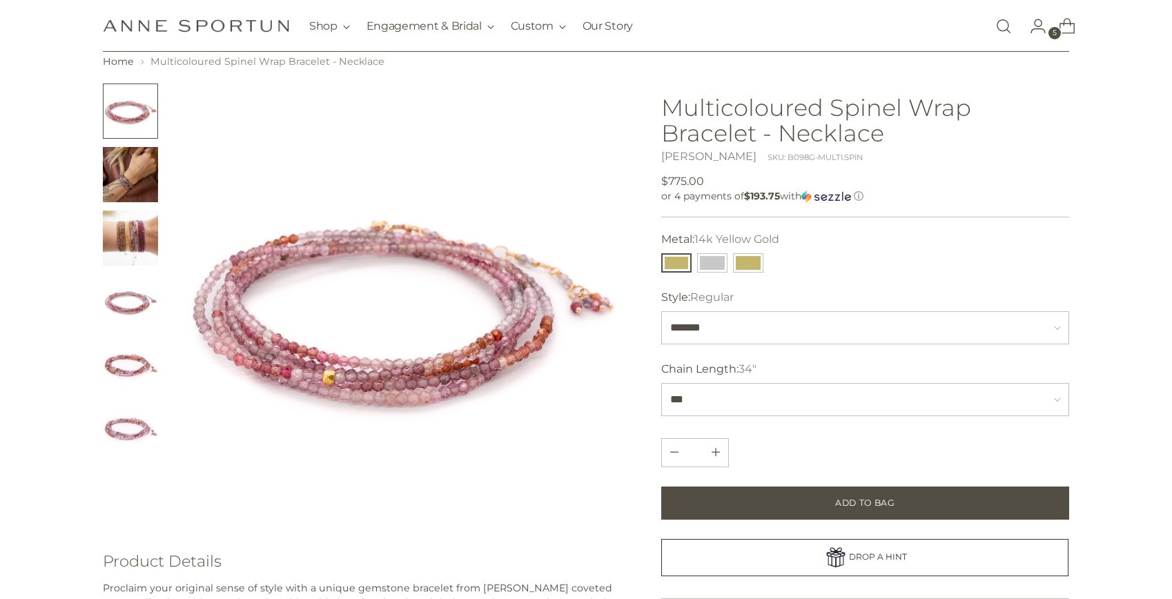
scroll to position [52, 0]
click at [114, 240] on img "Change image to image 3" at bounding box center [130, 237] width 55 height 55
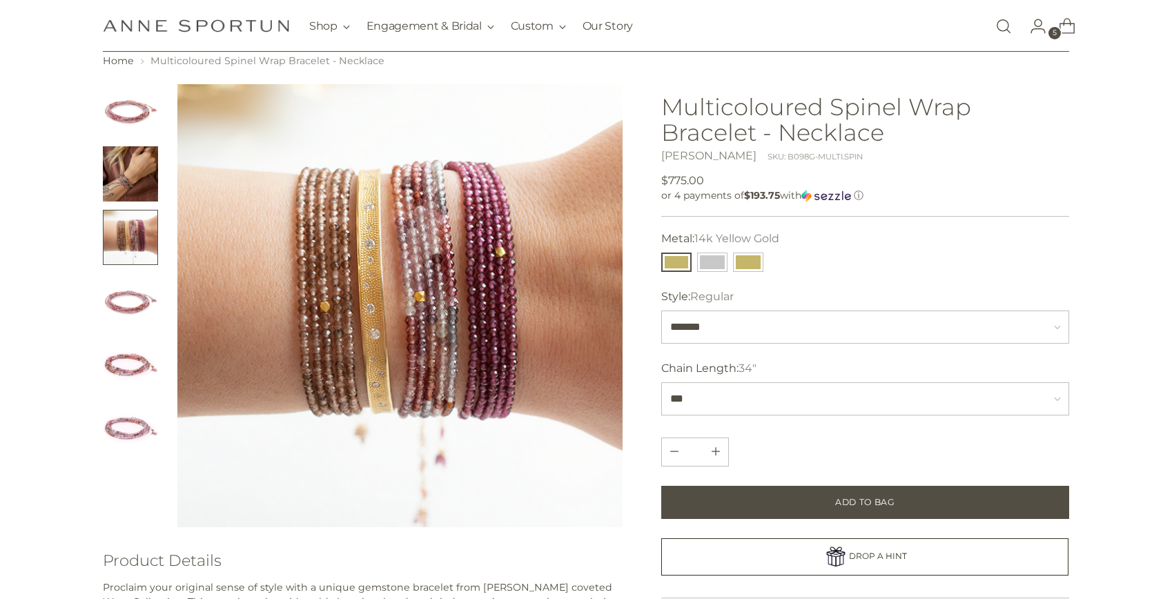
click at [135, 170] on img "Change image to image 2" at bounding box center [130, 173] width 55 height 55
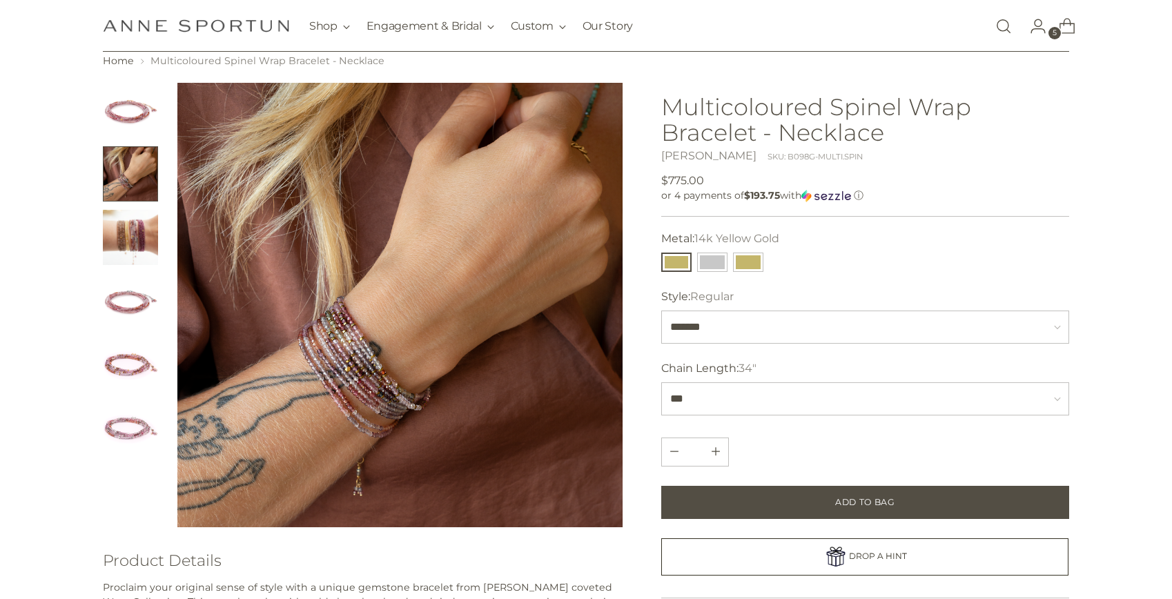
click at [148, 97] on img "Change image to image 1" at bounding box center [130, 110] width 55 height 55
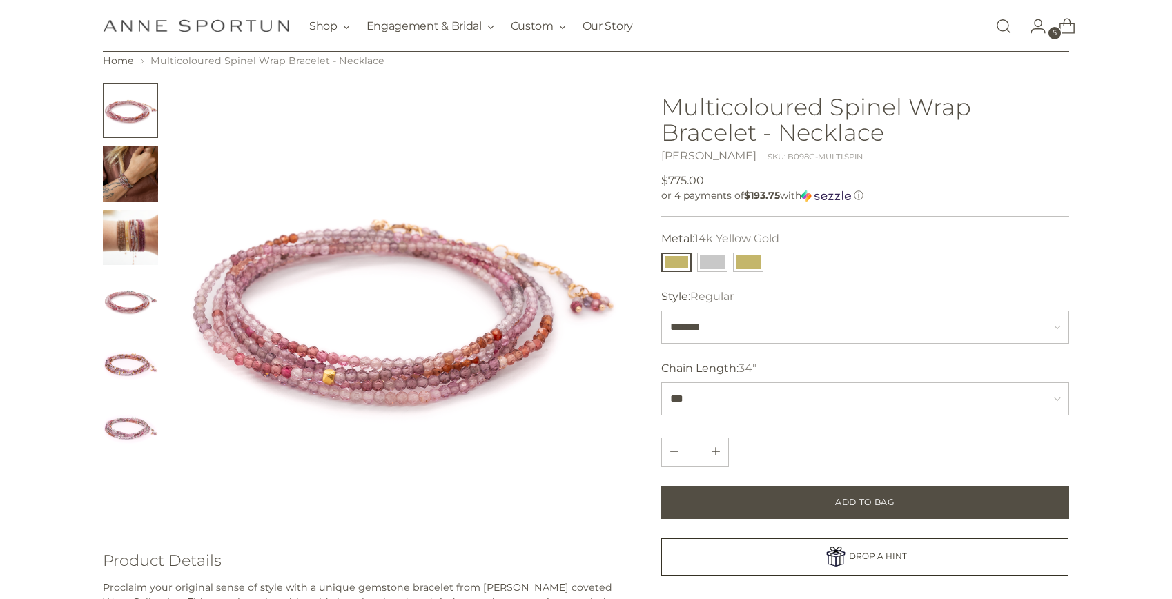
click at [97, 382] on div "Home Multicoloured Spinel Wrap Bracelet - Necklace" at bounding box center [585, 529] width 1043 height 951
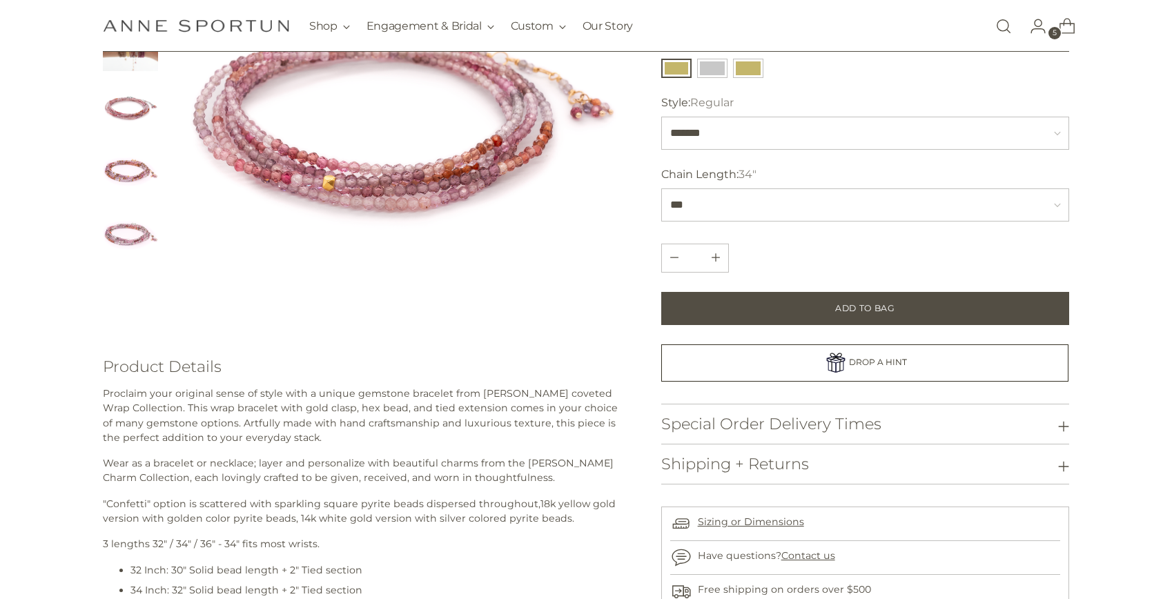
click at [128, 248] on img "Change image to image 6" at bounding box center [130, 233] width 55 height 55
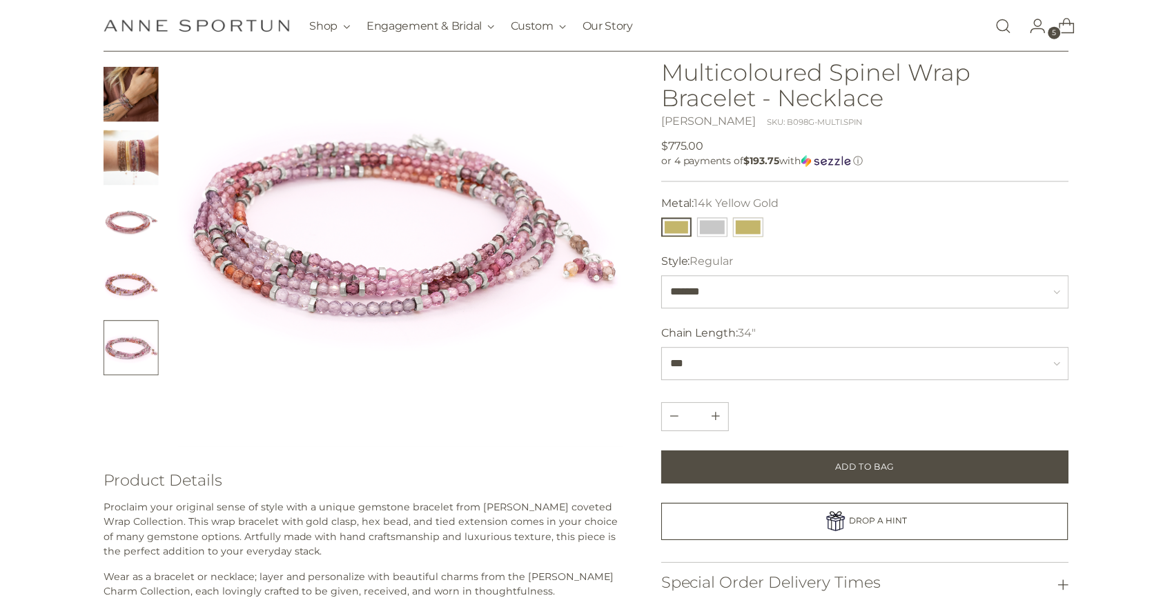
scroll to position [130, 0]
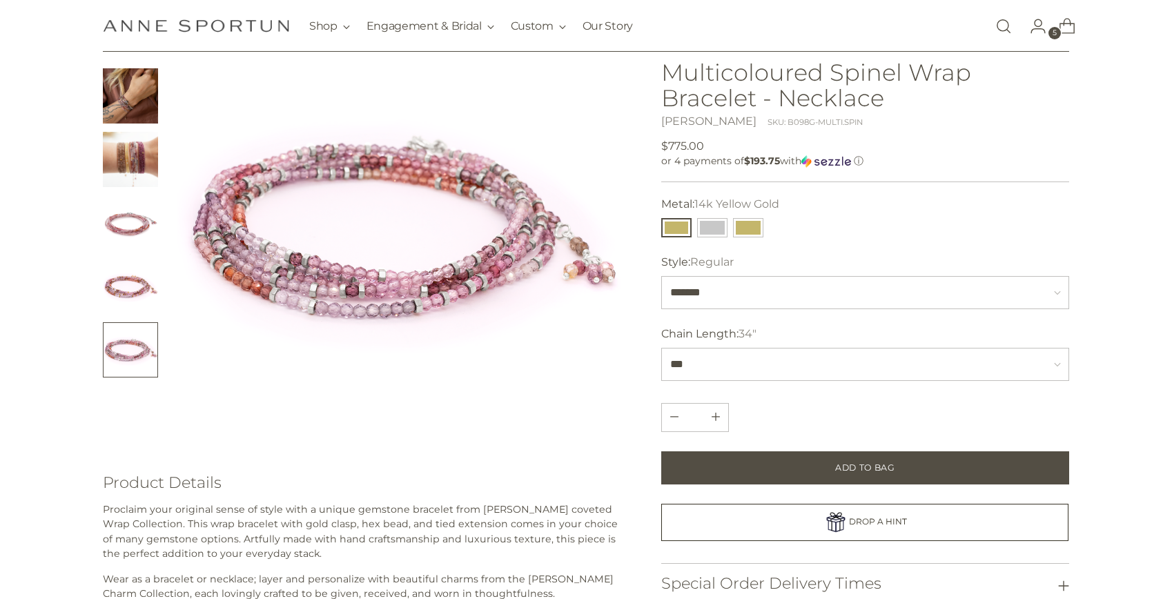
click at [127, 321] on ul at bounding box center [130, 191] width 55 height 373
click at [130, 284] on img "Change image to image 5" at bounding box center [130, 286] width 55 height 55
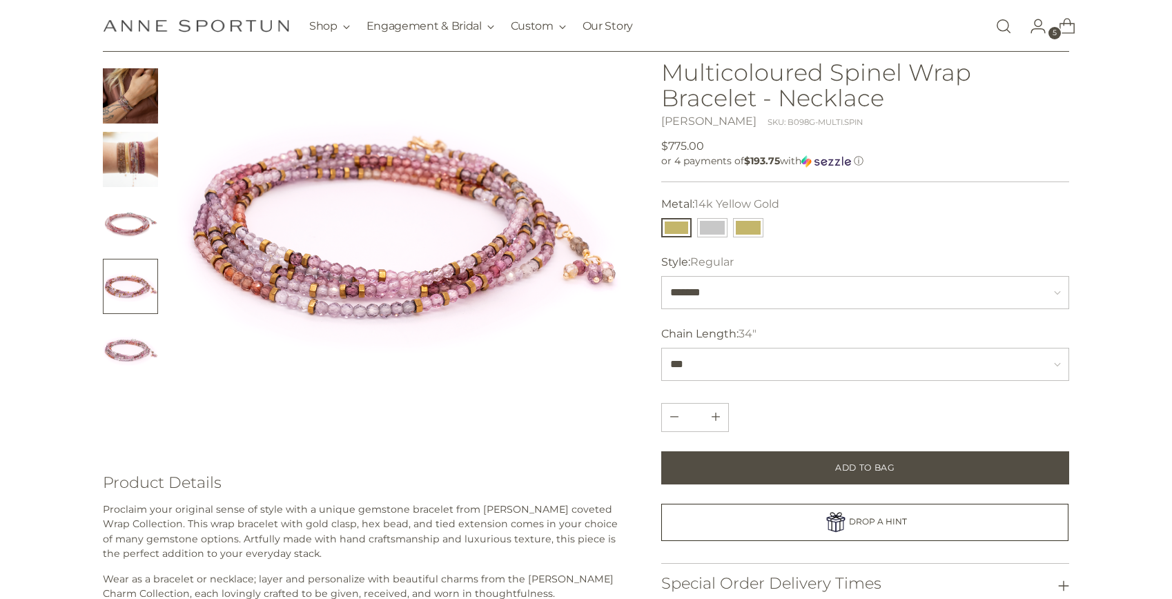
click at [130, 216] on img "Change image to image 4" at bounding box center [130, 222] width 55 height 55
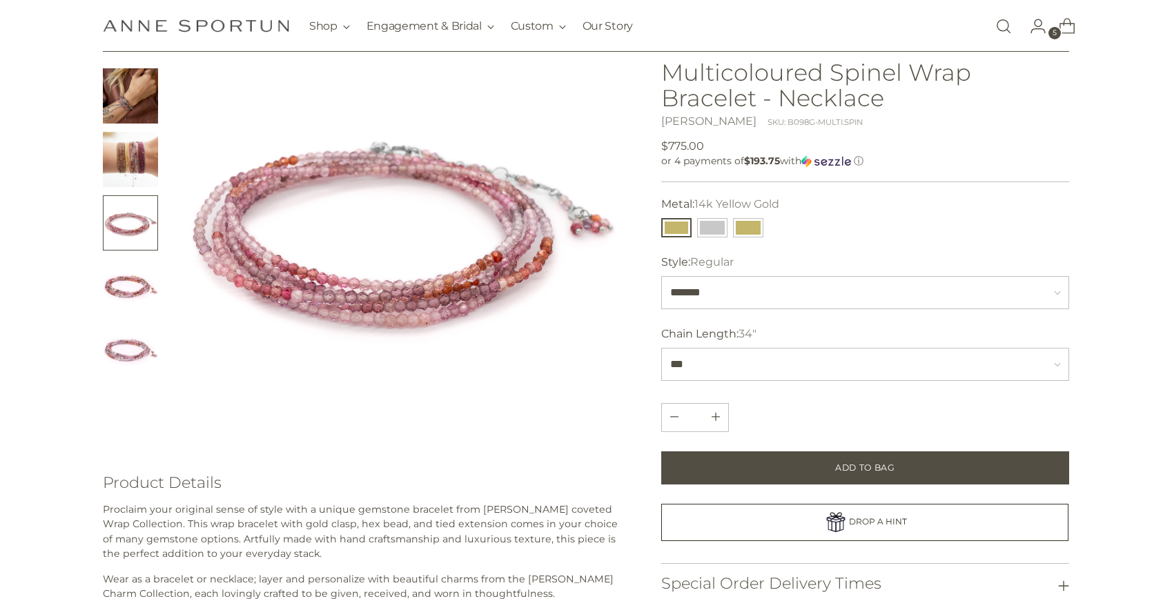
click at [121, 260] on img "Change image to image 5" at bounding box center [130, 286] width 55 height 55
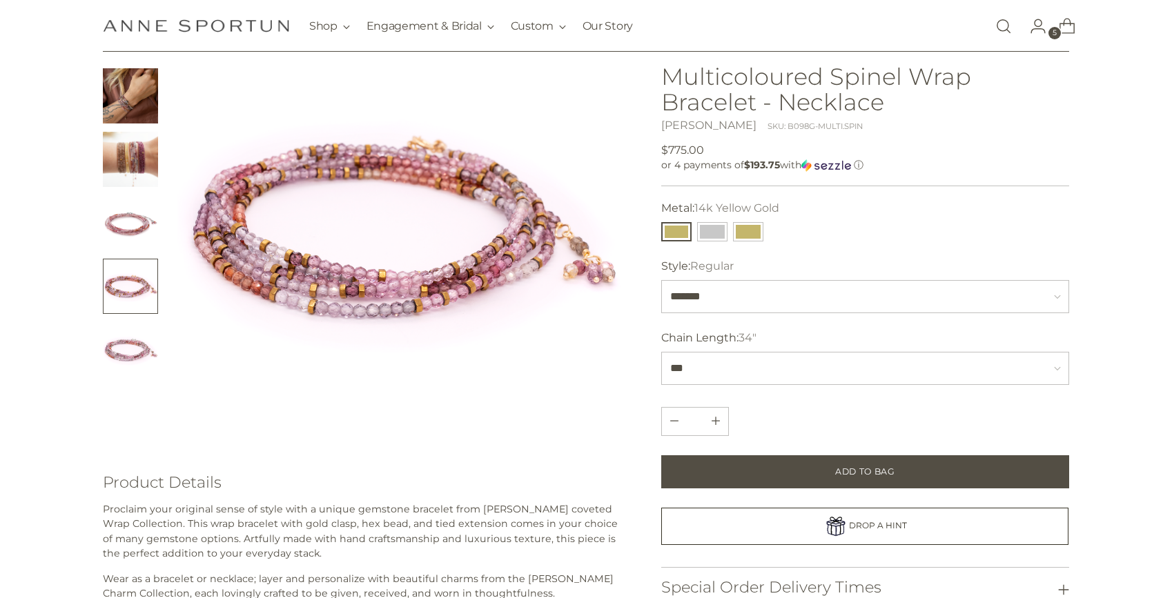
scroll to position [0, 0]
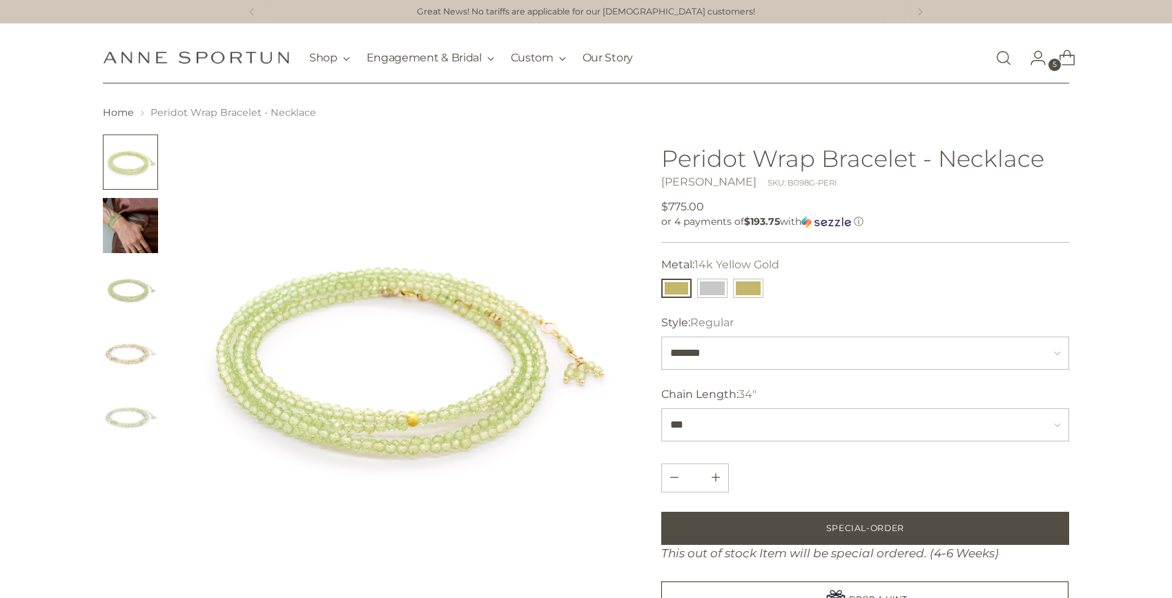
click at [136, 391] on img "Change image to image 5" at bounding box center [130, 416] width 55 height 55
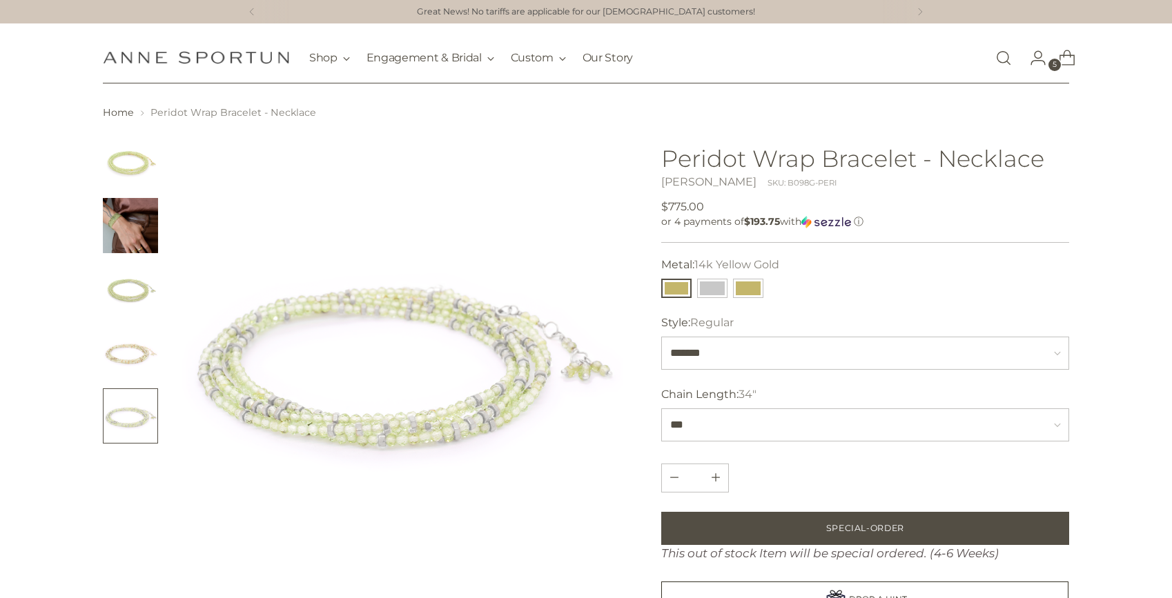
click at [135, 363] on img "Change image to image 4" at bounding box center [130, 352] width 55 height 55
